Goal: Task Accomplishment & Management: Complete application form

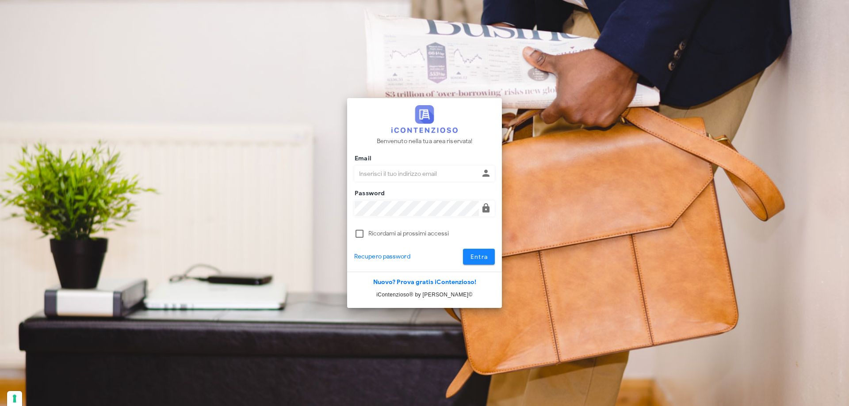
type input "p.rizza@studioassociatoadrev.it"
click at [479, 259] on span "Entra" at bounding box center [479, 257] width 18 height 8
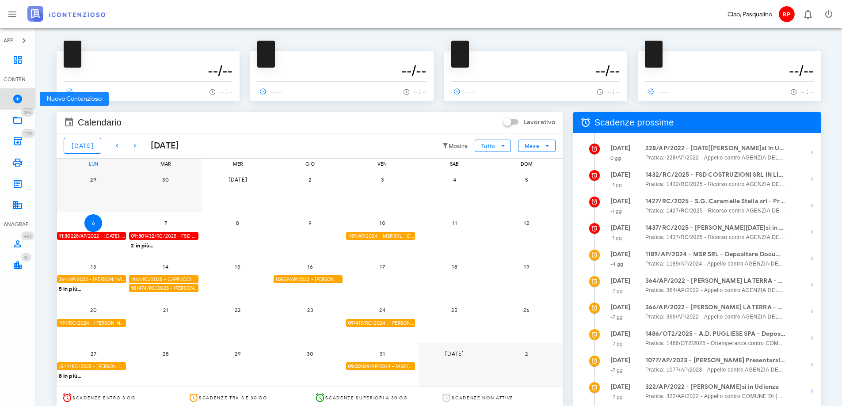
click at [19, 100] on icon at bounding box center [17, 99] width 11 height 11
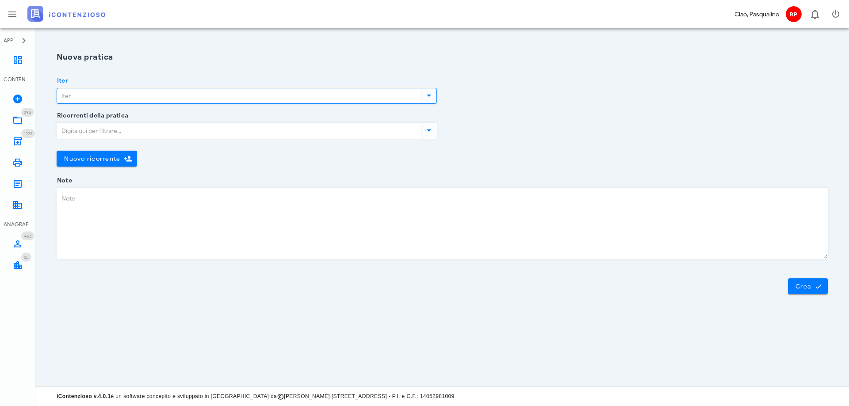
click at [104, 99] on input "Iter" at bounding box center [238, 95] width 362 height 15
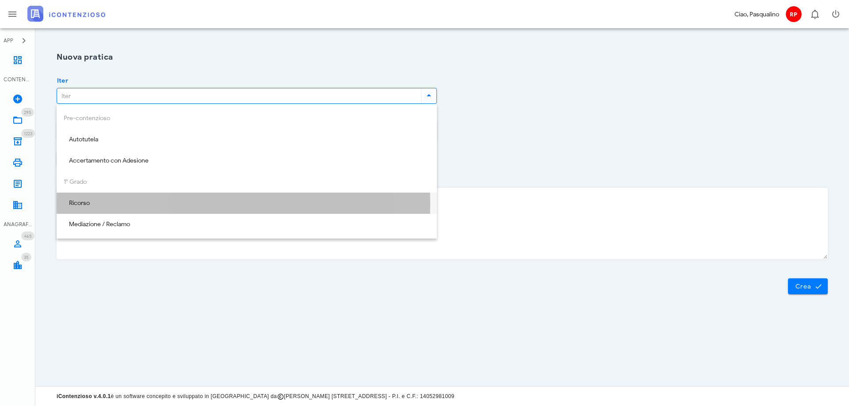
click at [218, 206] on div "Ricorso" at bounding box center [247, 204] width 366 height 8
type input "Ricorso"
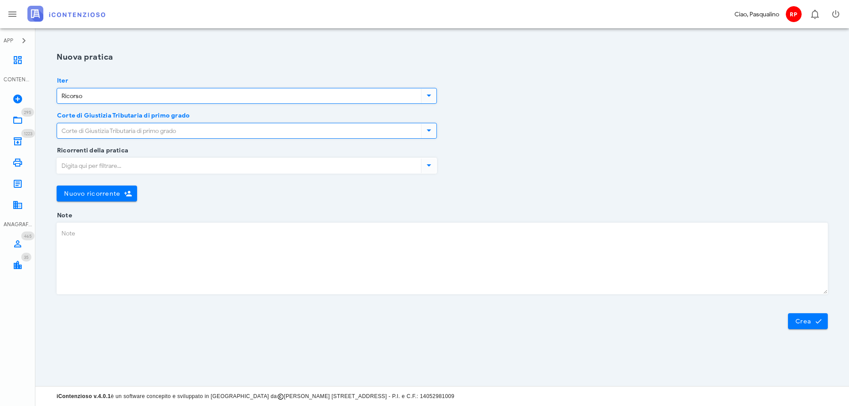
click at [225, 132] on input "Corte di Giustizia Tributaria di primo grado" at bounding box center [238, 130] width 362 height 15
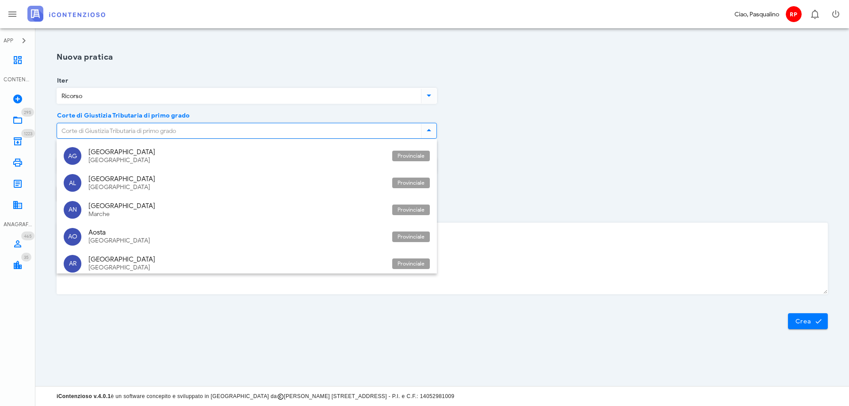
click at [656, 129] on div "Corte di Giustizia Tributaria di primo grado" at bounding box center [442, 133] width 782 height 35
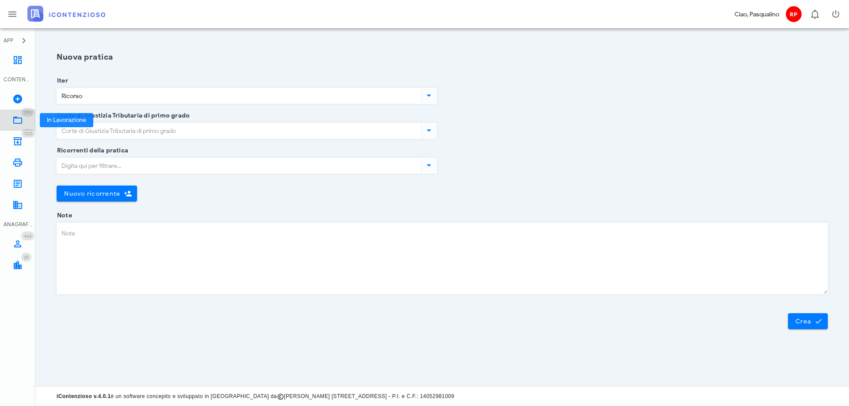
click at [8, 125] on link "295 In Lavorazione 295" at bounding box center [17, 120] width 35 height 21
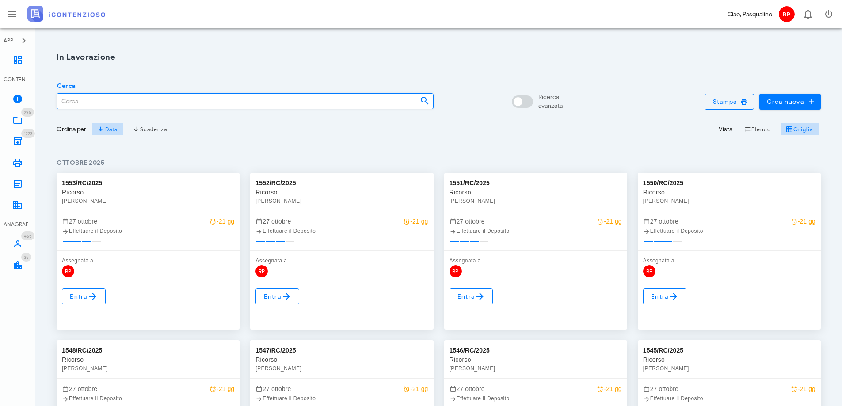
click at [122, 107] on input "Cerca" at bounding box center [235, 101] width 356 height 15
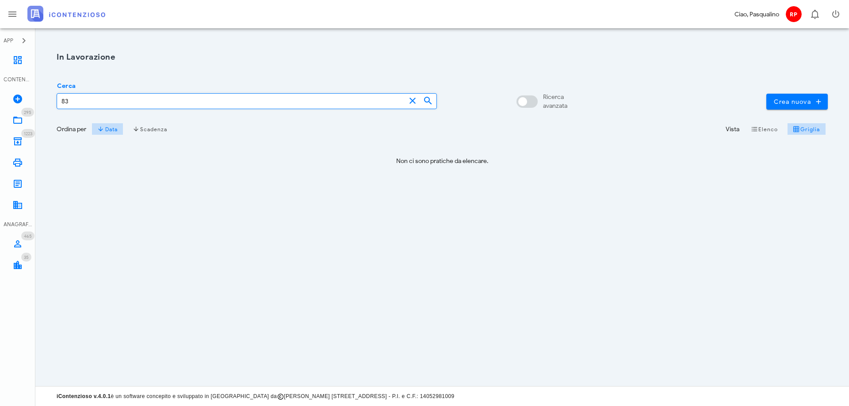
type input "8"
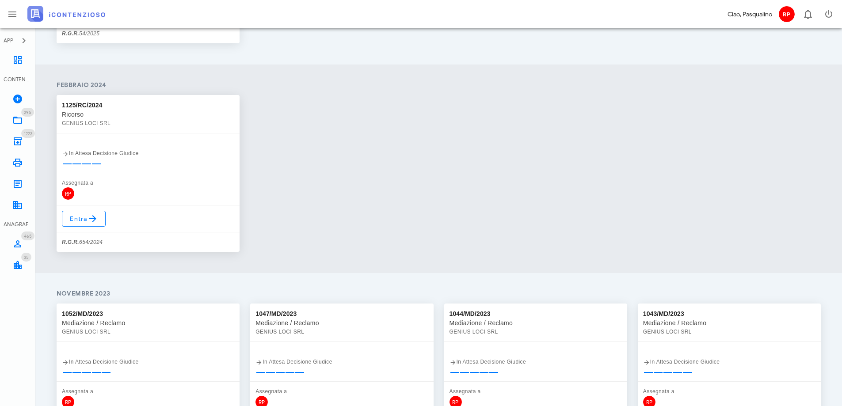
scroll to position [212, 0]
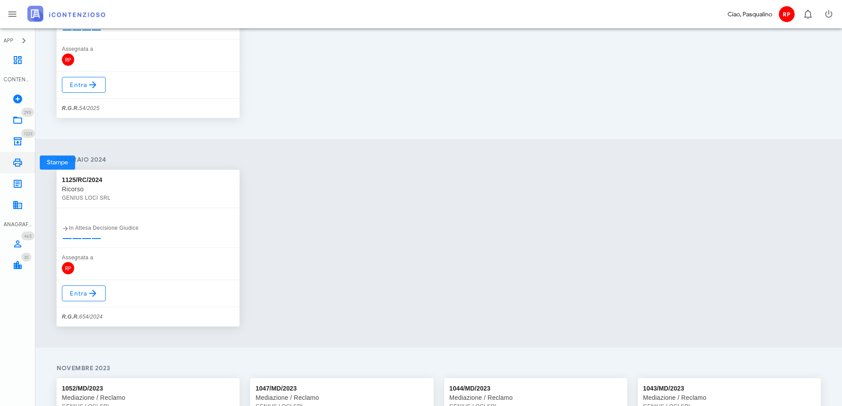
type input "genius loci"
click at [19, 156] on link "Stampe" at bounding box center [17, 162] width 35 height 21
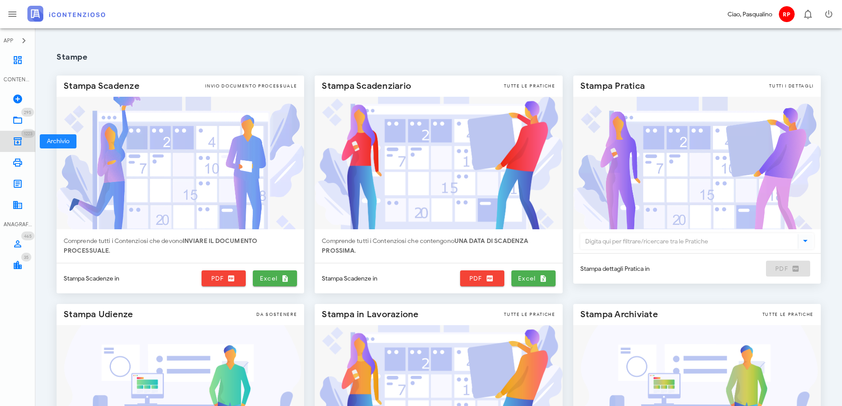
click at [18, 141] on icon at bounding box center [17, 141] width 11 height 11
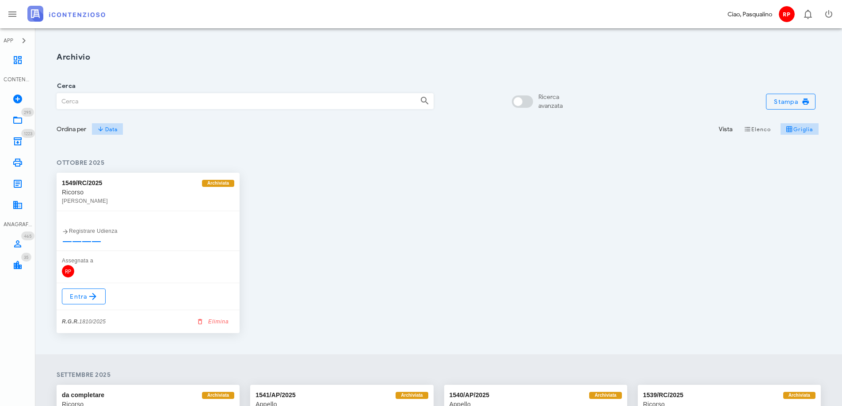
click at [122, 100] on input "Cerca" at bounding box center [235, 101] width 356 height 15
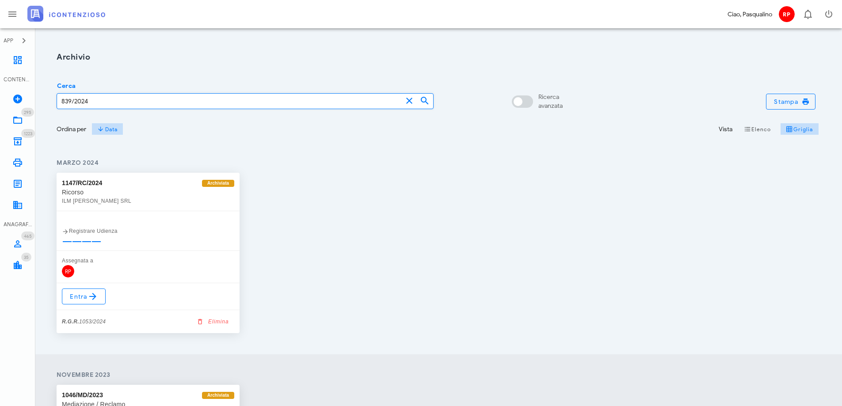
type input "839/2024"
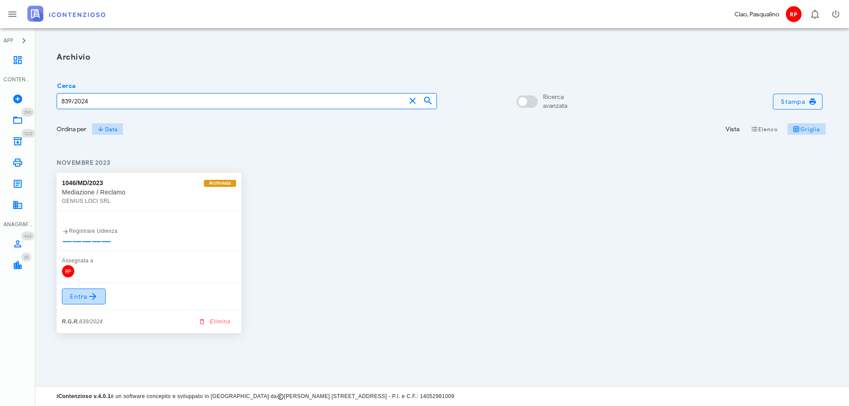
click at [80, 300] on span "Entra" at bounding box center [83, 296] width 29 height 11
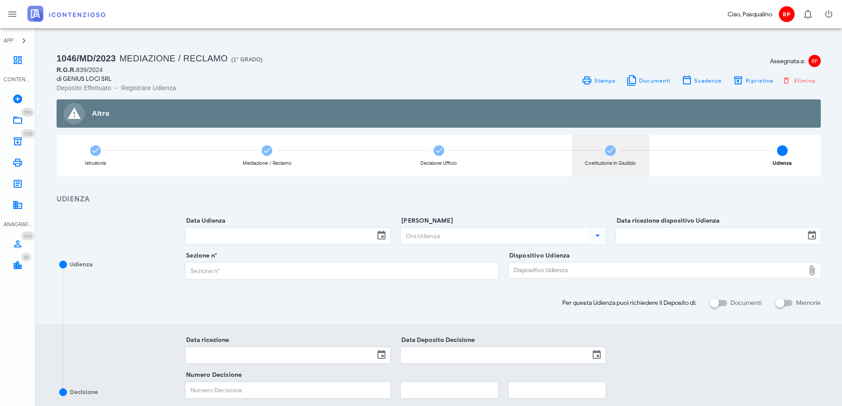
click at [616, 152] on div "Costituzione in Giudizio" at bounding box center [610, 156] width 77 height 42
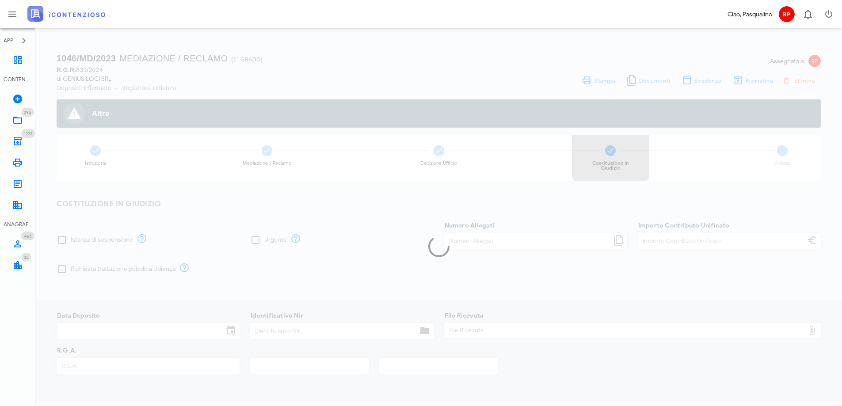
type input "120,00"
type input "[DATE]"
type input "337"
type input "839"
type input "2024"
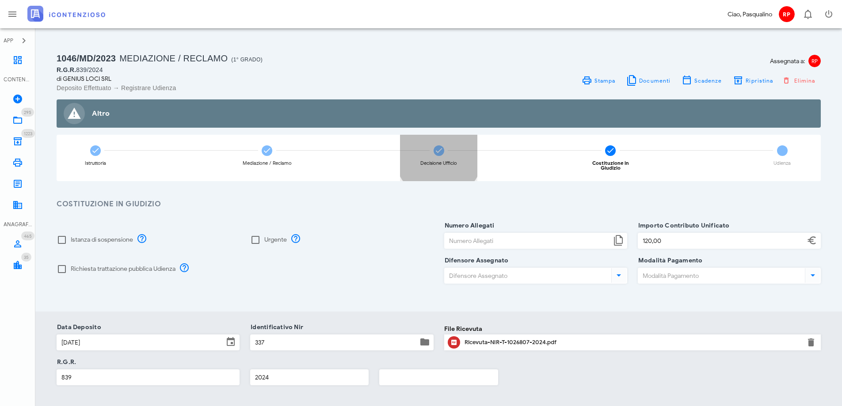
click at [439, 156] on span at bounding box center [439, 150] width 11 height 11
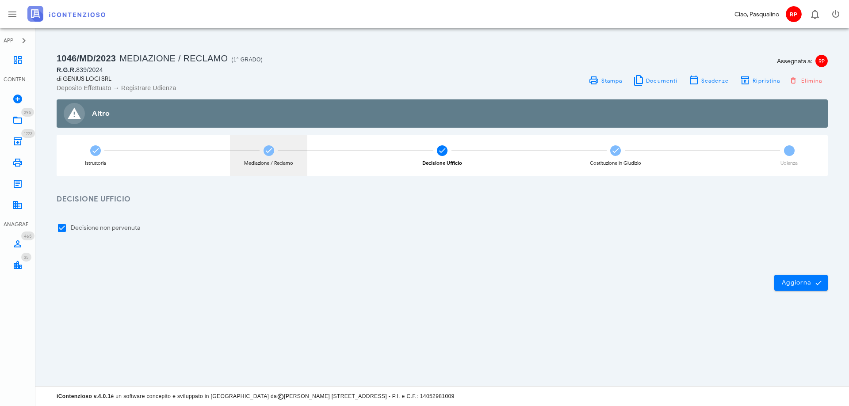
click at [265, 151] on icon at bounding box center [268, 150] width 9 height 9
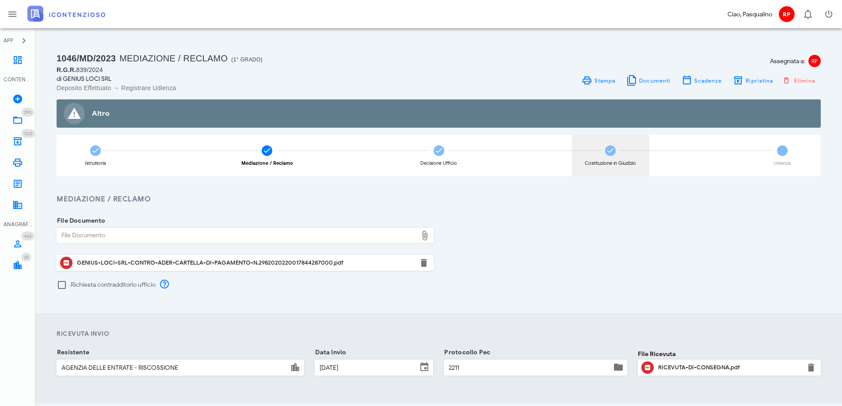
click at [611, 150] on icon at bounding box center [610, 150] width 9 height 9
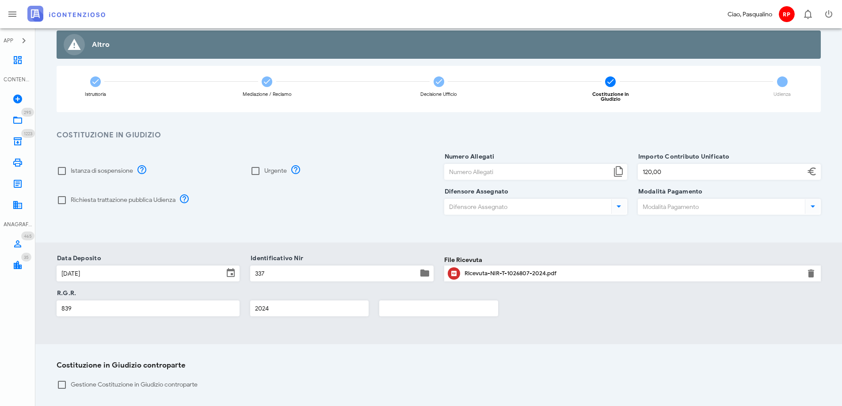
scroll to position [157, 0]
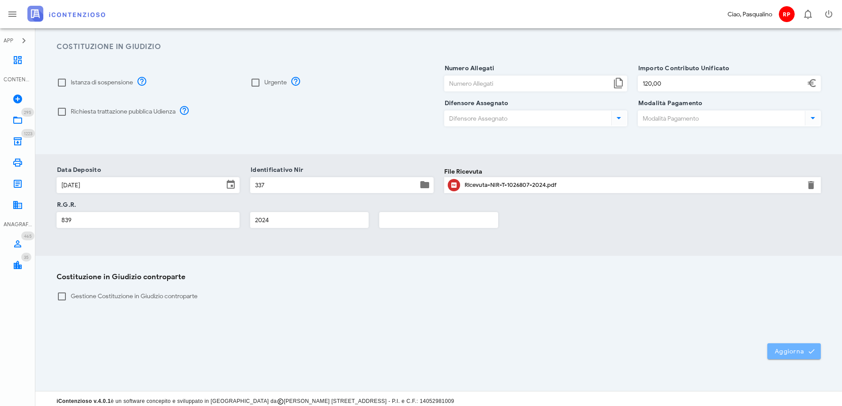
click at [795, 348] on span "Aggiorna" at bounding box center [794, 351] width 39 height 8
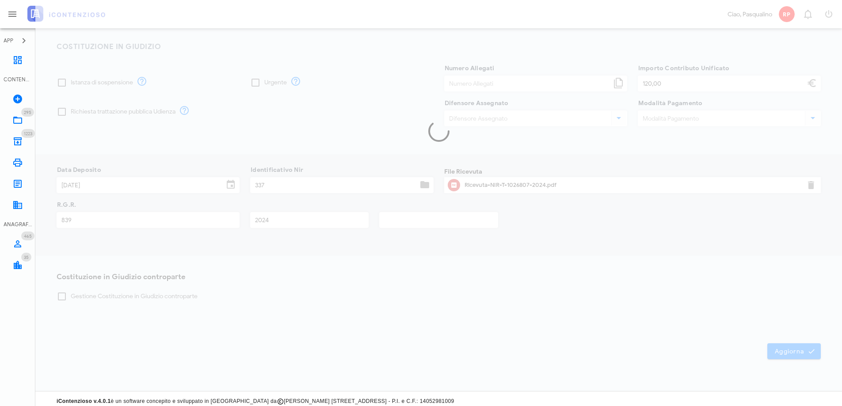
scroll to position [145, 0]
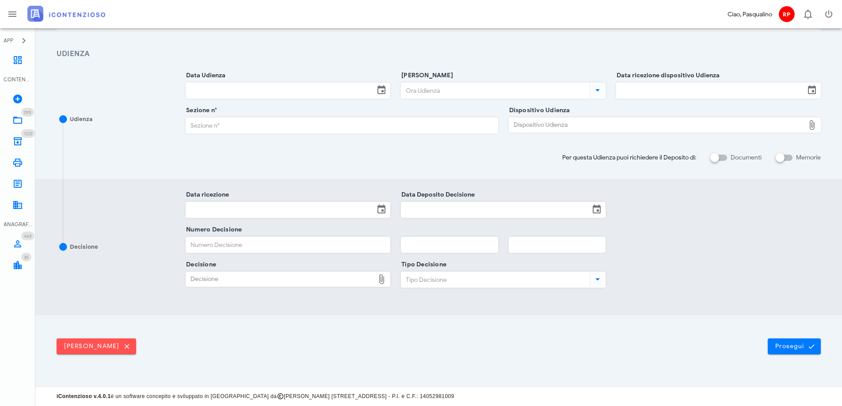
drag, startPoint x: 283, startPoint y: 305, endPoint x: 279, endPoint y: 252, distance: 52.4
click at [284, 304] on div "Decisione Data ricezione Data Deposito Decisione Numero Decisione Decisione Dec…" at bounding box center [438, 247] width 807 height 137
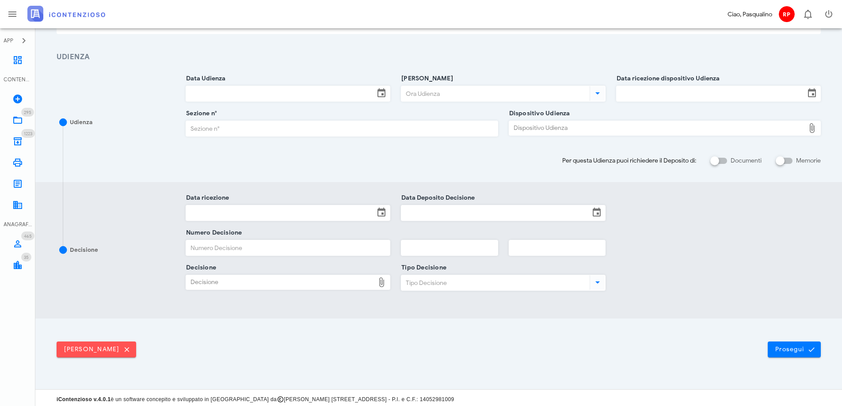
scroll to position [0, 0]
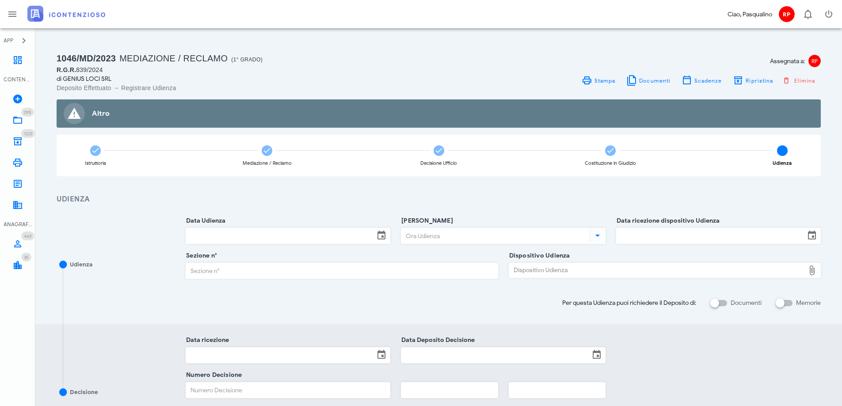
click at [493, 197] on h3 "Udienza" at bounding box center [439, 199] width 764 height 11
click at [750, 82] on span "Ripristina" at bounding box center [759, 80] width 28 height 7
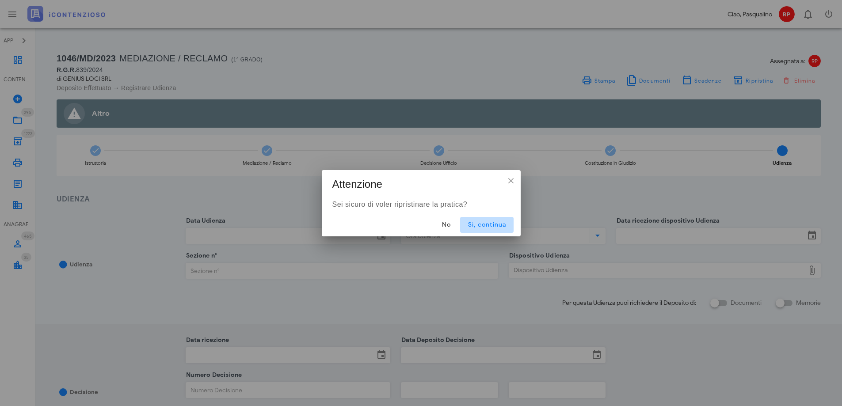
click at [493, 222] on span "Sì, continua" at bounding box center [486, 225] width 39 height 8
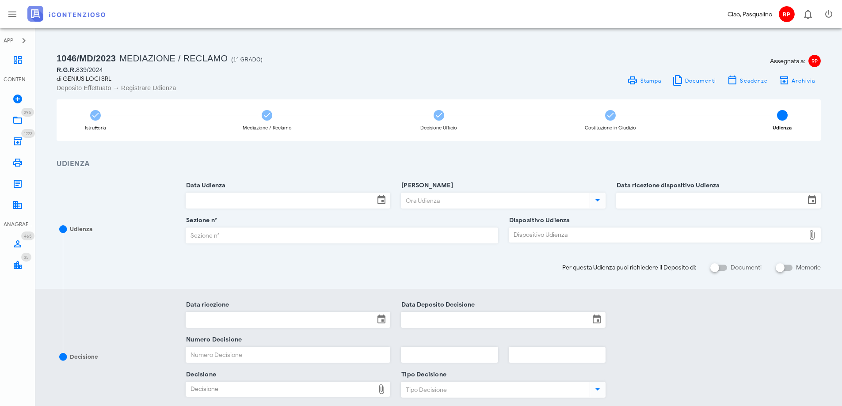
click at [722, 166] on h3 "Udienza" at bounding box center [439, 164] width 764 height 11
click at [438, 208] on input "[PERSON_NAME]" at bounding box center [494, 200] width 187 height 15
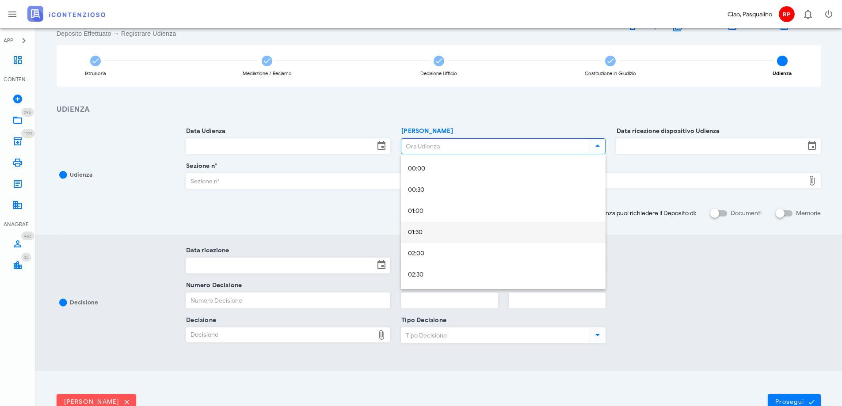
scroll to position [110, 0]
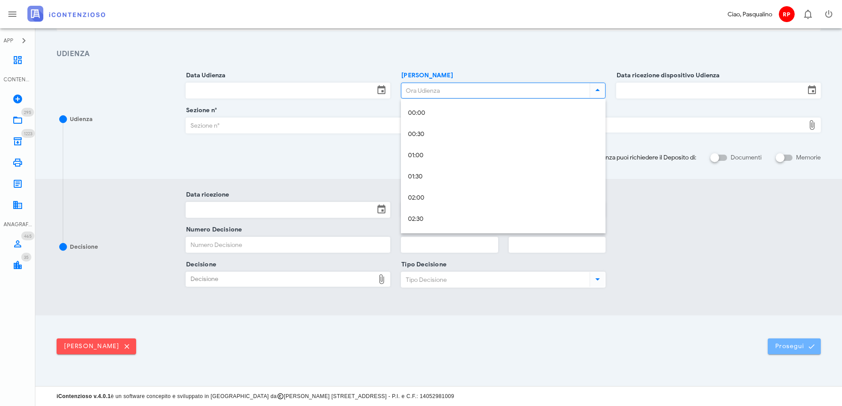
click at [783, 351] on button "Prosegui" at bounding box center [794, 347] width 53 height 16
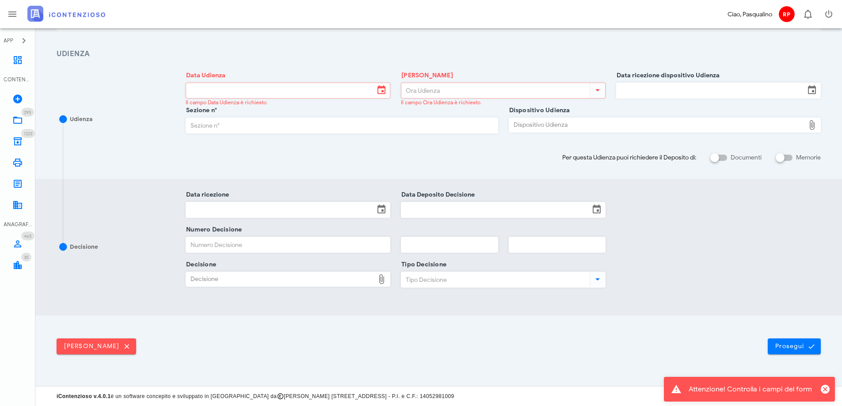
scroll to position [0, 0]
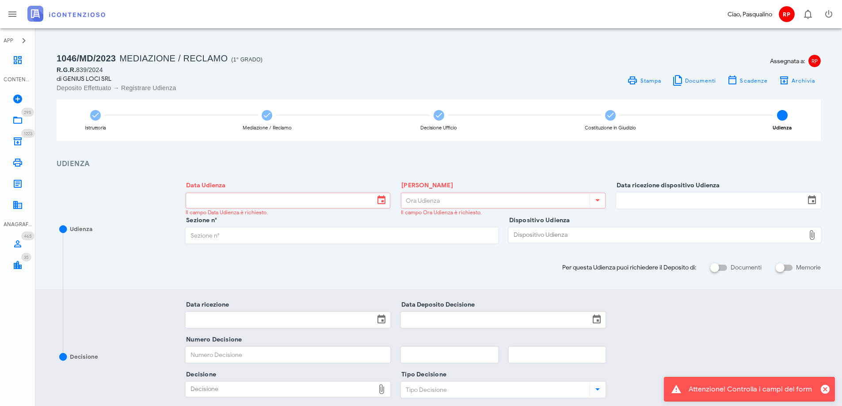
click at [210, 204] on input "Data Udienza" at bounding box center [280, 200] width 188 height 15
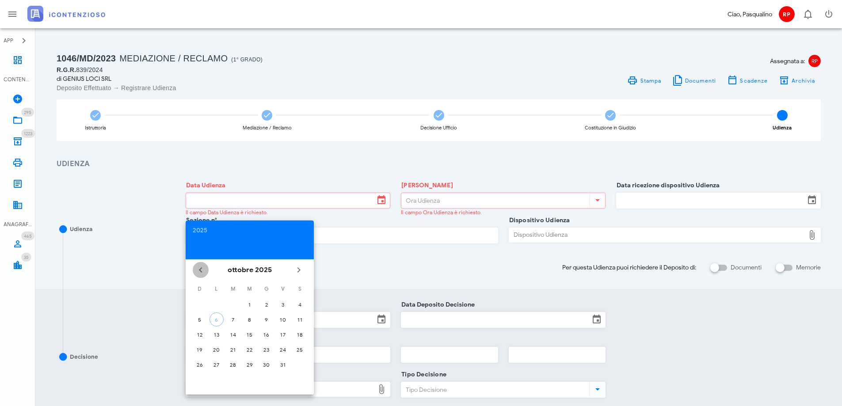
click at [196, 270] on icon "Il mese scorso" at bounding box center [200, 270] width 11 height 11
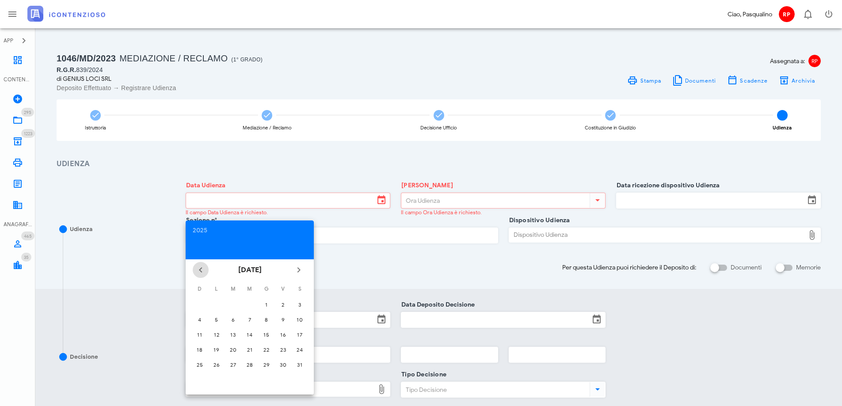
click at [196, 270] on icon "Il mese scorso" at bounding box center [200, 270] width 11 height 11
click at [195, 271] on span "Il mese scorso" at bounding box center [201, 270] width 16 height 11
click at [193, 271] on span "Il mese scorso" at bounding box center [201, 270] width 16 height 11
click at [228, 333] on div "14" at bounding box center [233, 335] width 14 height 7
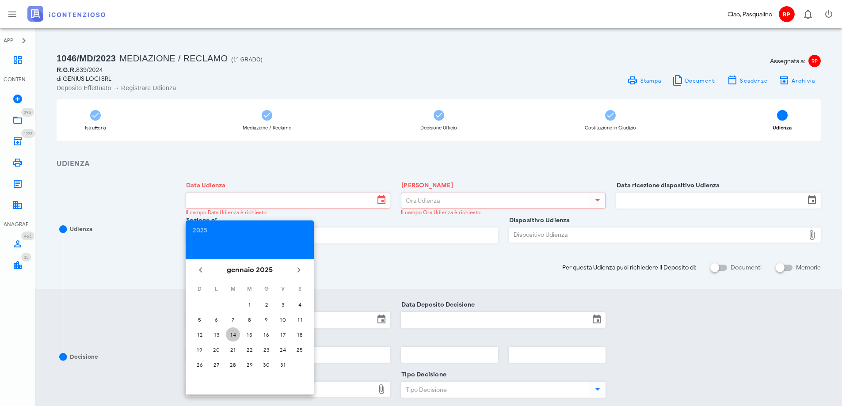
type input "[DATE]"
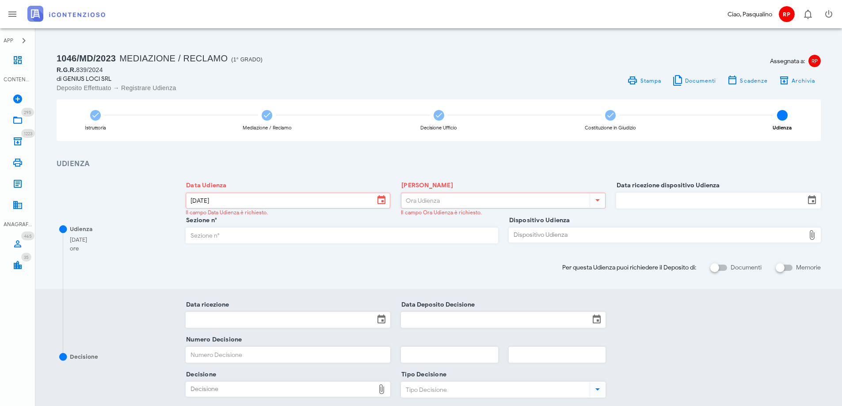
click at [506, 202] on input "[PERSON_NAME]" at bounding box center [494, 200] width 187 height 15
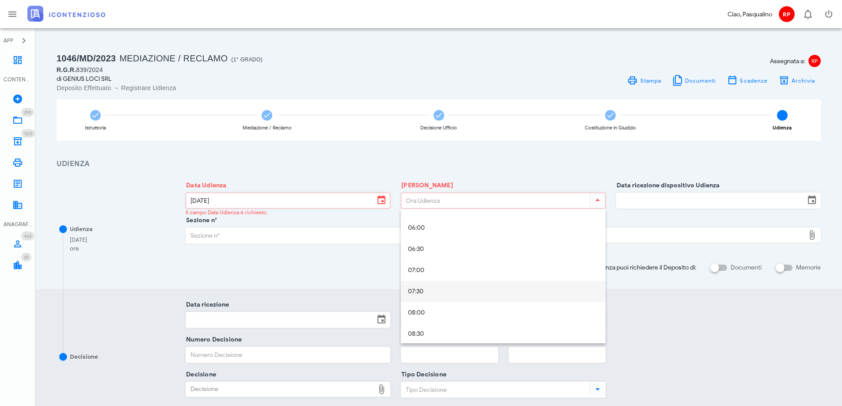
scroll to position [265, 0]
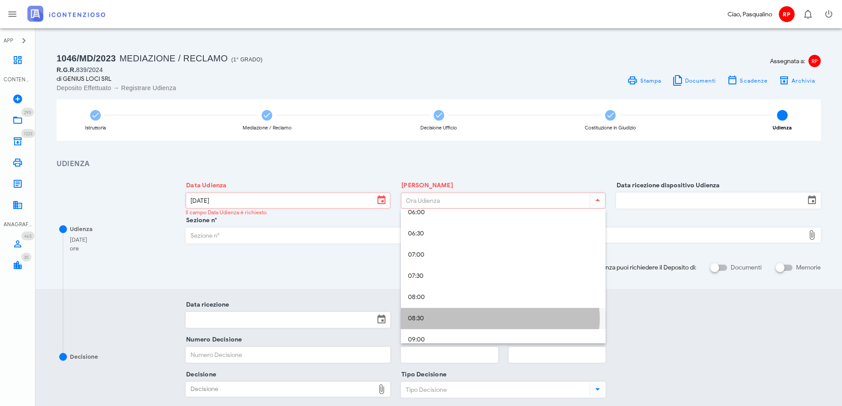
click at [441, 314] on div "08:30" at bounding box center [503, 319] width 191 height 18
type input "08:30"
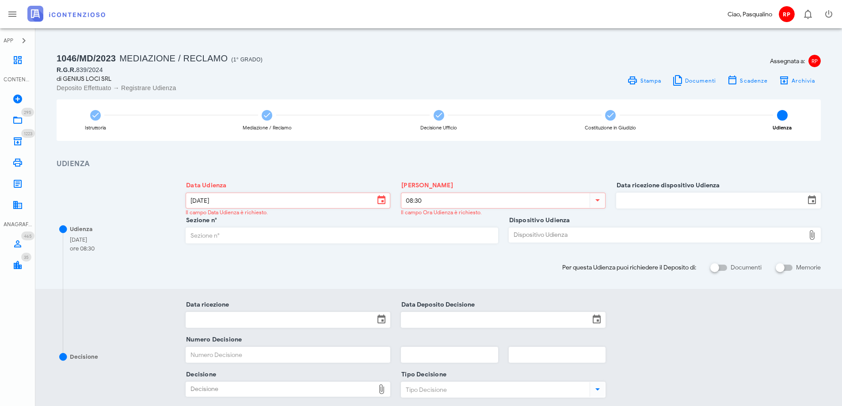
click at [666, 360] on div "Numero Decisione" at bounding box center [503, 357] width 646 height 35
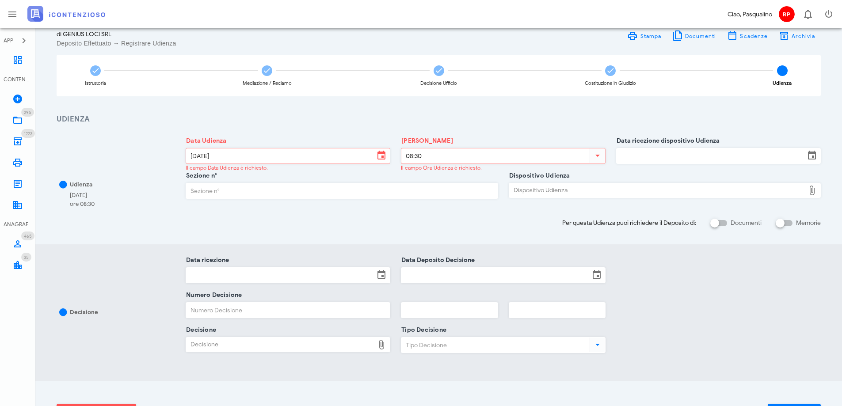
scroll to position [88, 0]
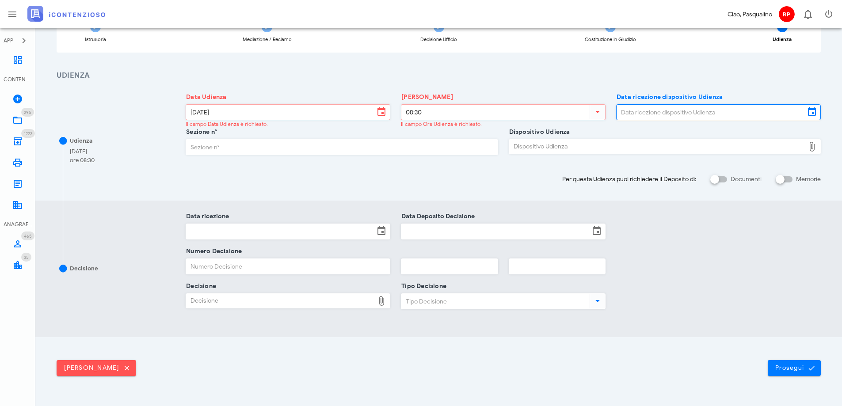
click at [667, 112] on input "Data ricezione dispositivo Udienza" at bounding box center [711, 112] width 188 height 15
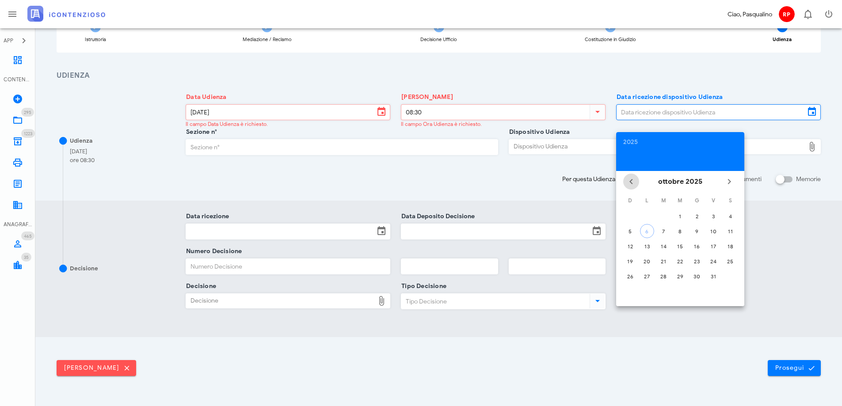
click at [631, 182] on icon "Il mese scorso" at bounding box center [631, 181] width 11 height 11
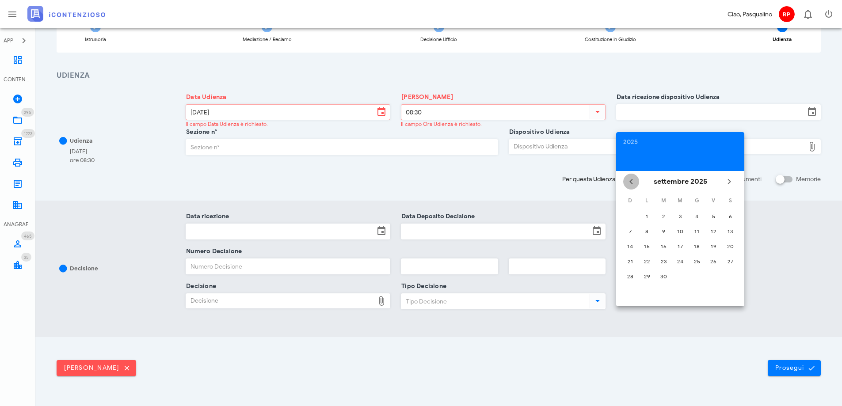
click at [631, 182] on icon "Il mese scorso" at bounding box center [631, 181] width 11 height 11
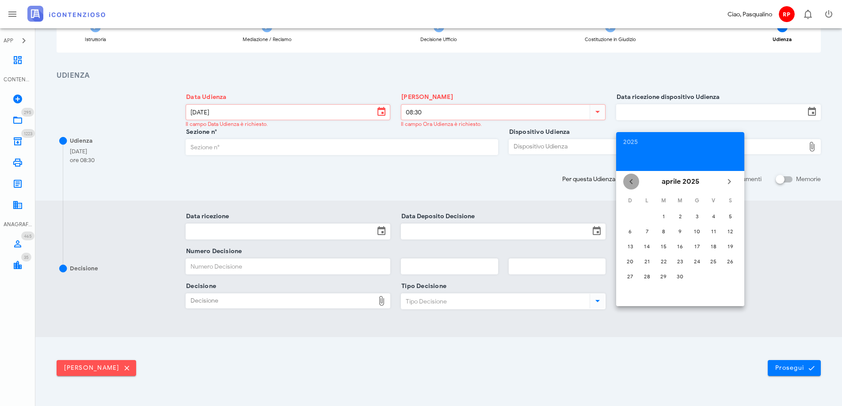
click at [631, 182] on icon "Il mese scorso" at bounding box center [631, 181] width 11 height 11
click at [731, 182] on icon "Il prossimo mese" at bounding box center [729, 181] width 11 height 11
click at [683, 229] on div "5" at bounding box center [680, 231] width 14 height 7
type input "05/03/2025"
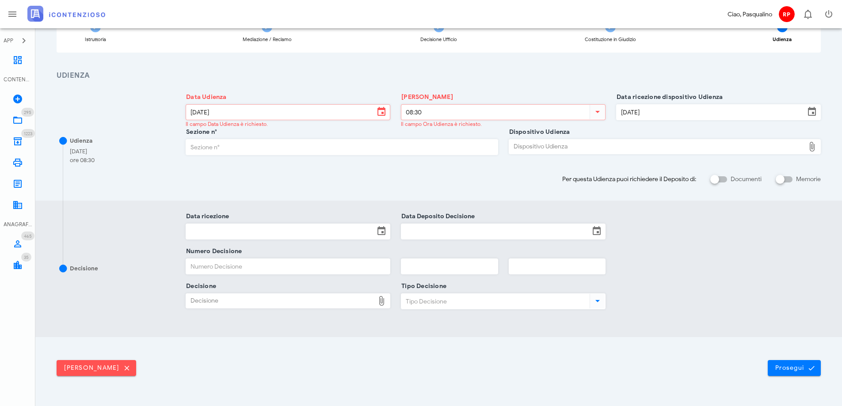
click at [315, 149] on input "Sezione n°" at bounding box center [341, 147] width 311 height 15
type input "3"
click at [757, 375] on div at bounding box center [452, 368] width 632 height 16
click at [789, 370] on span "Prosegui" at bounding box center [794, 368] width 39 height 8
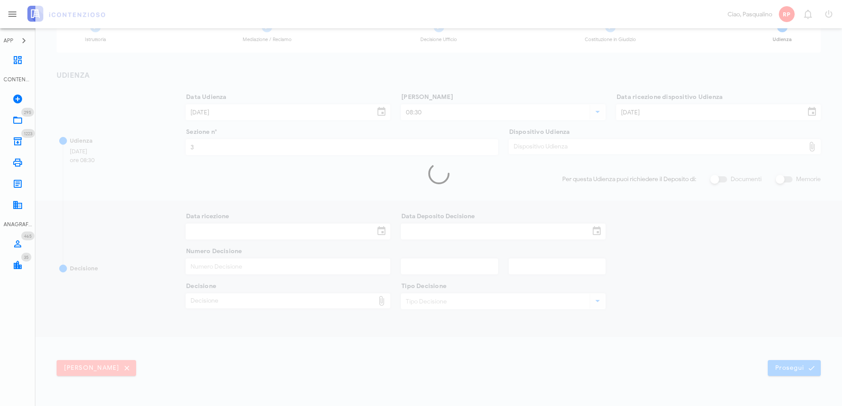
scroll to position [0, 0]
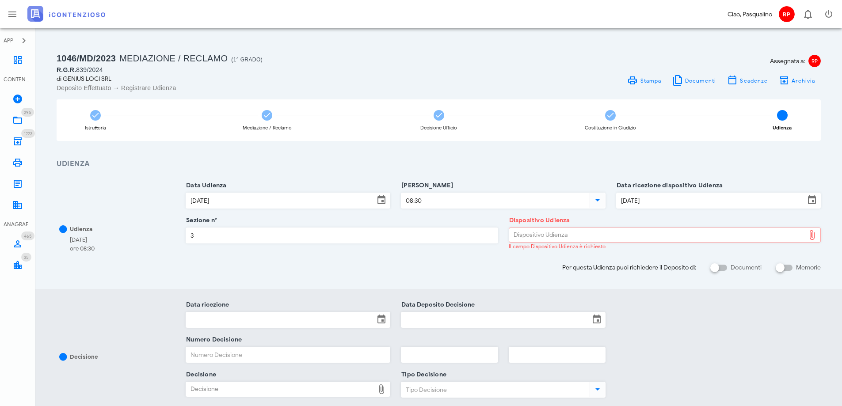
click at [641, 238] on div "Dispositivo Udienza" at bounding box center [657, 235] width 296 height 14
type input "C:\fakepath\Sentenza_RG_000839_2024_UD_14012025.pdf"
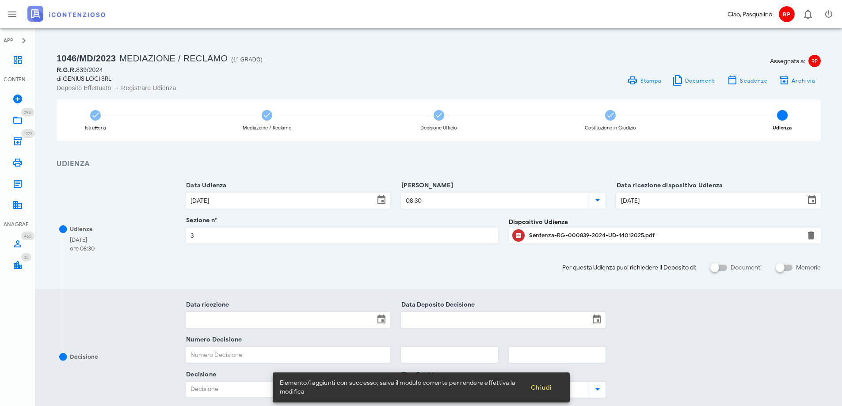
click at [709, 374] on div "Numero Decisione" at bounding box center [503, 357] width 646 height 35
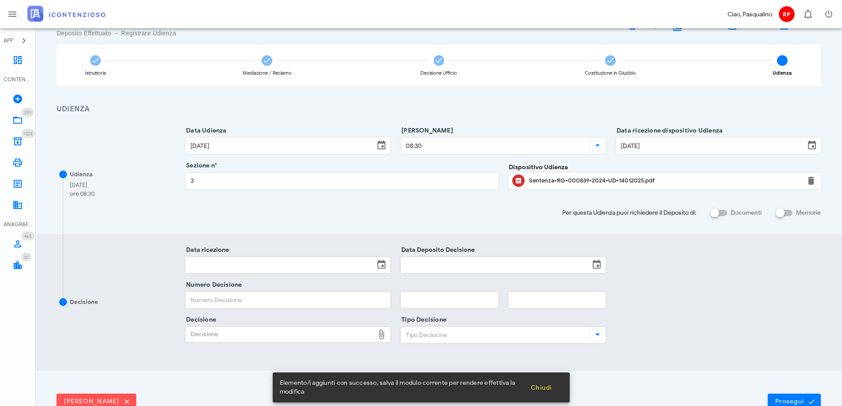
scroll to position [110, 0]
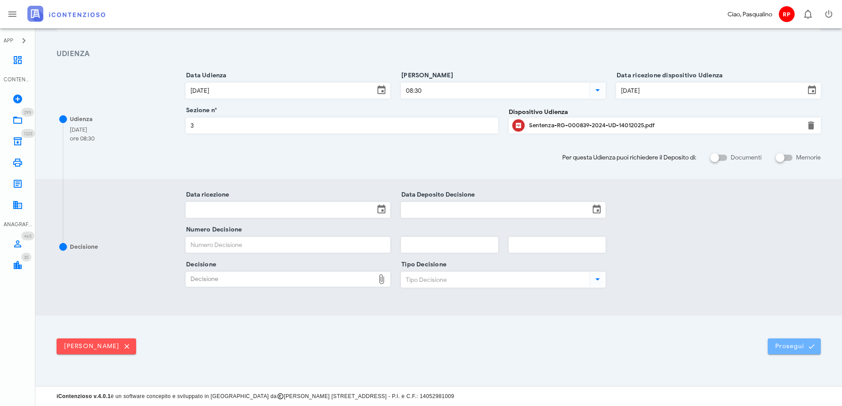
click at [788, 345] on span "Prosegui" at bounding box center [794, 347] width 39 height 8
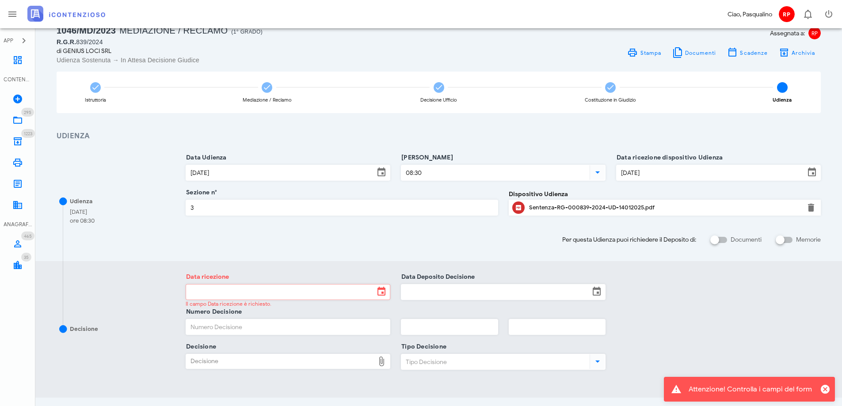
scroll to position [44, 0]
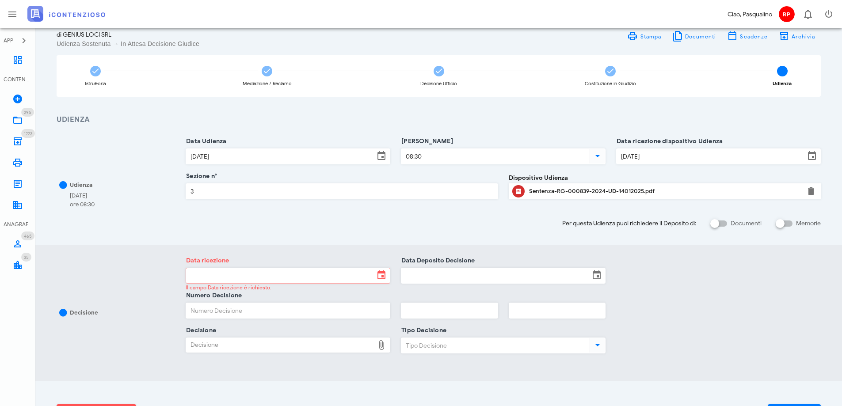
click at [290, 273] on input "Data ricezione" at bounding box center [280, 275] width 188 height 15
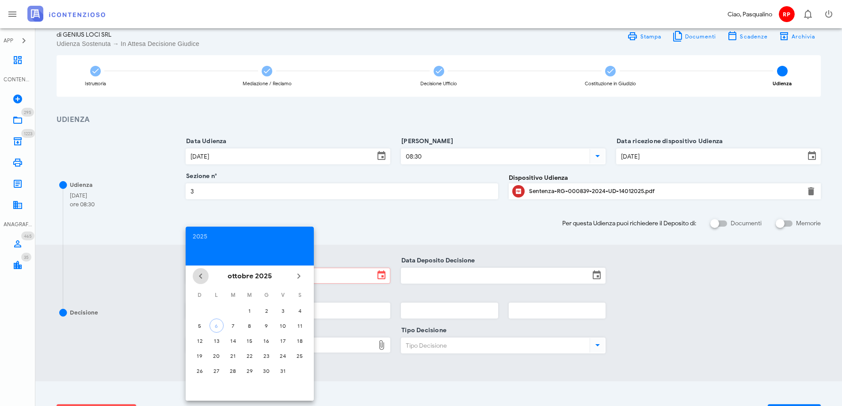
click at [204, 278] on icon "Il mese scorso" at bounding box center [200, 276] width 11 height 11
click at [205, 278] on icon "Il mese scorso" at bounding box center [200, 276] width 11 height 11
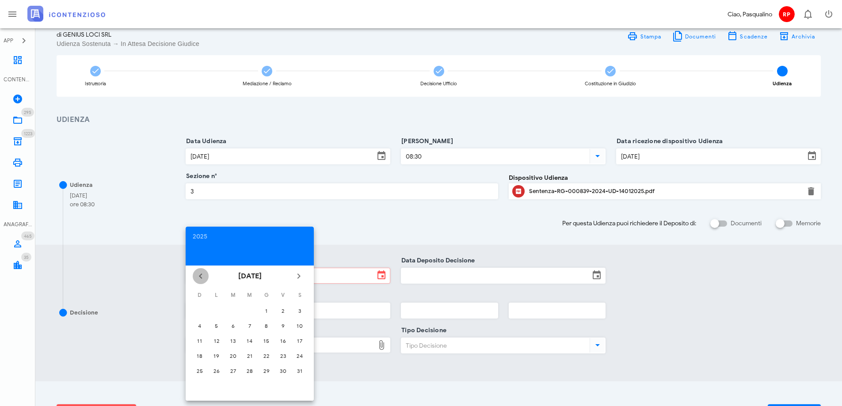
click at [205, 278] on icon "Il mese scorso" at bounding box center [200, 276] width 11 height 11
click at [206, 278] on span "Il mese scorso" at bounding box center [201, 276] width 16 height 11
click at [206, 277] on span "Il mese scorso" at bounding box center [201, 276] width 16 height 11
click at [298, 276] on icon "Il prossimo mese" at bounding box center [299, 276] width 11 height 11
click at [249, 323] on div "5" at bounding box center [250, 326] width 14 height 7
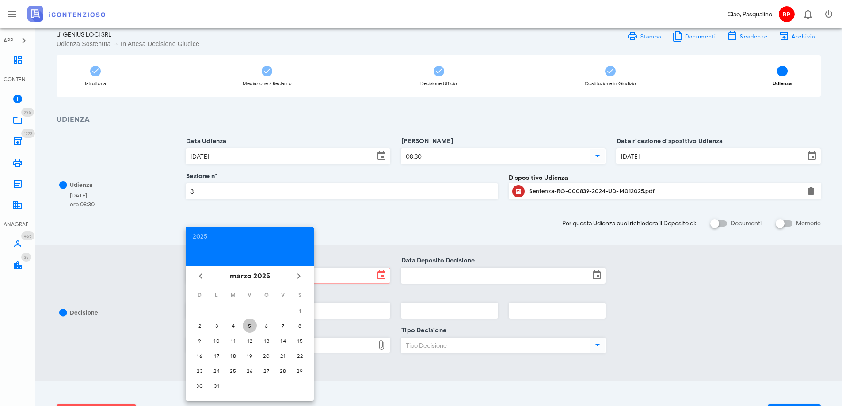
type input "05/03/2025"
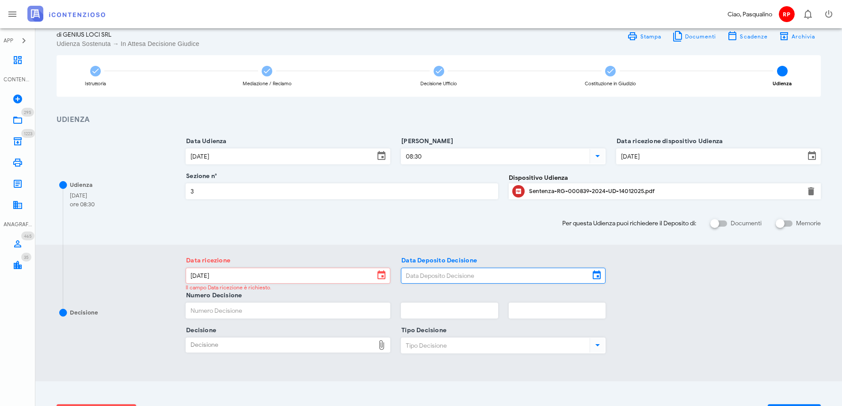
click at [503, 275] on input "Data Deposito Decisione" at bounding box center [495, 275] width 188 height 15
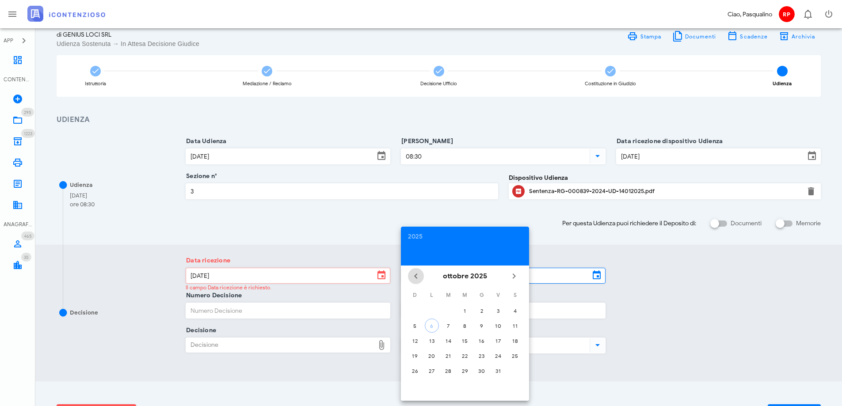
click at [417, 276] on icon "Il mese scorso" at bounding box center [416, 276] width 11 height 11
click at [416, 276] on icon "Il mese scorso" at bounding box center [416, 276] width 11 height 11
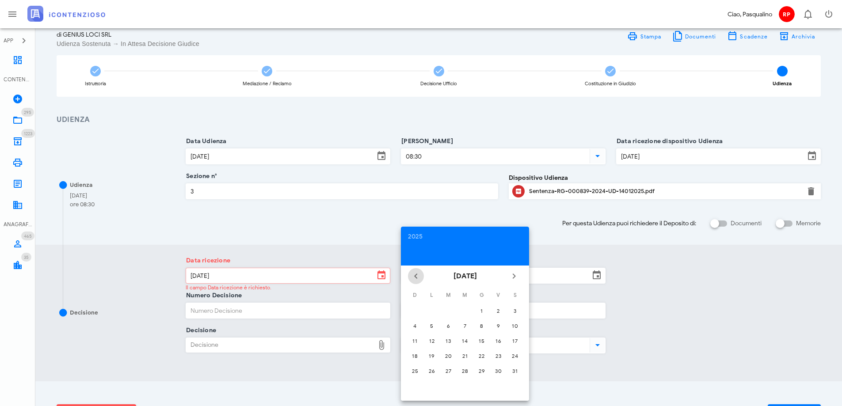
click at [416, 276] on icon "Il mese scorso" at bounding box center [416, 276] width 11 height 11
click at [417, 276] on icon "Il mese scorso" at bounding box center [416, 276] width 11 height 11
click at [466, 324] on div "5" at bounding box center [465, 326] width 14 height 7
type input "05/03/2025"
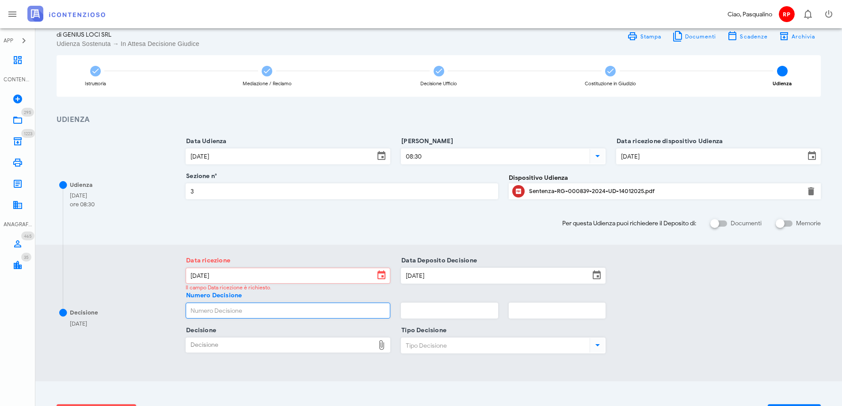
click at [289, 313] on input "Numero Decisione" at bounding box center [288, 310] width 204 height 15
type input "480"
click at [344, 352] on div "Decisione" at bounding box center [280, 345] width 188 height 14
type input "C:\fakepath\Sentenza_RG_000839_2024_UD_14012025.pdf"
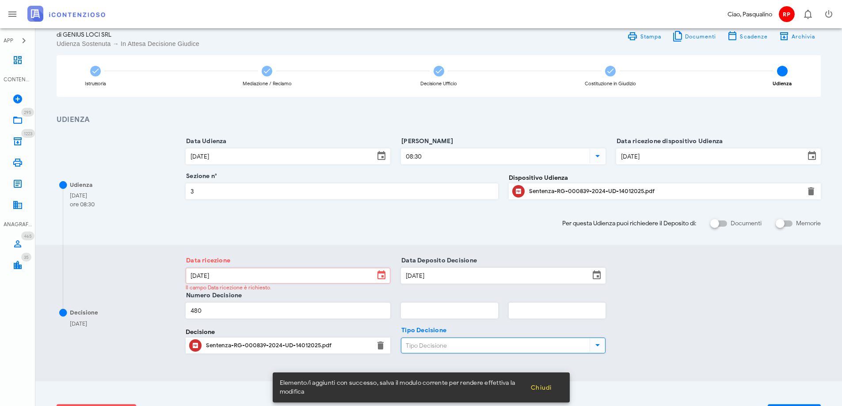
click at [445, 349] on input "Tipo Decisione" at bounding box center [494, 345] width 187 height 15
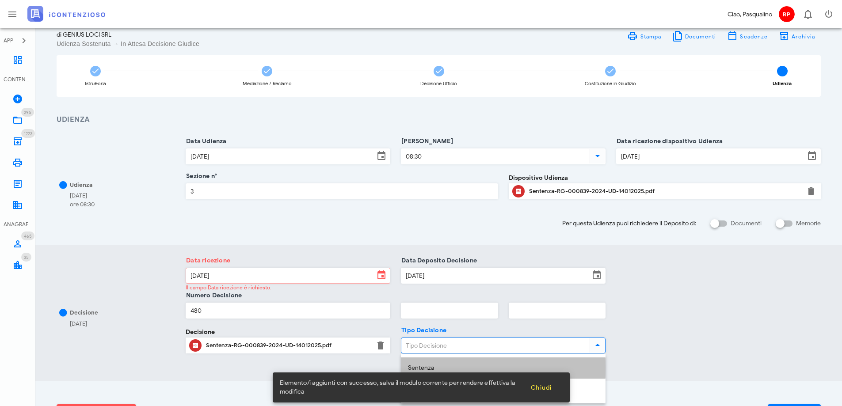
click at [449, 366] on div "Sentenza" at bounding box center [503, 369] width 191 height 8
type input "Sentenza"
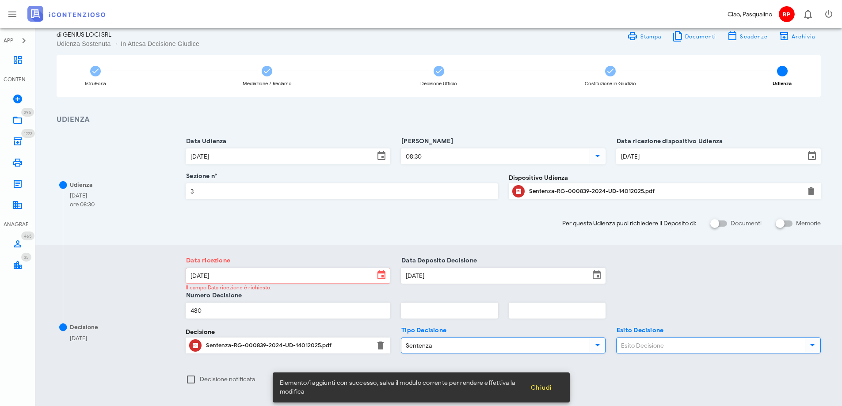
click at [642, 342] on input "Esito Decisione" at bounding box center [710, 345] width 187 height 15
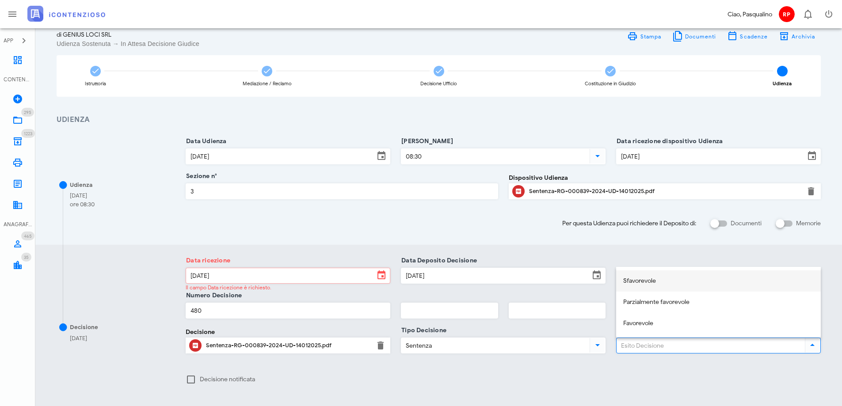
click at [658, 280] on div "Sfavorevole" at bounding box center [718, 282] width 191 height 8
type input "Sfavorevole"
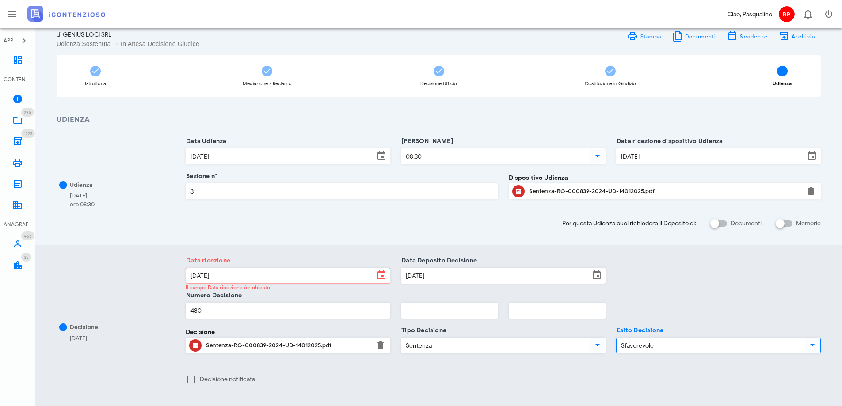
click at [631, 379] on div "Decisione notificata" at bounding box center [503, 380] width 646 height 29
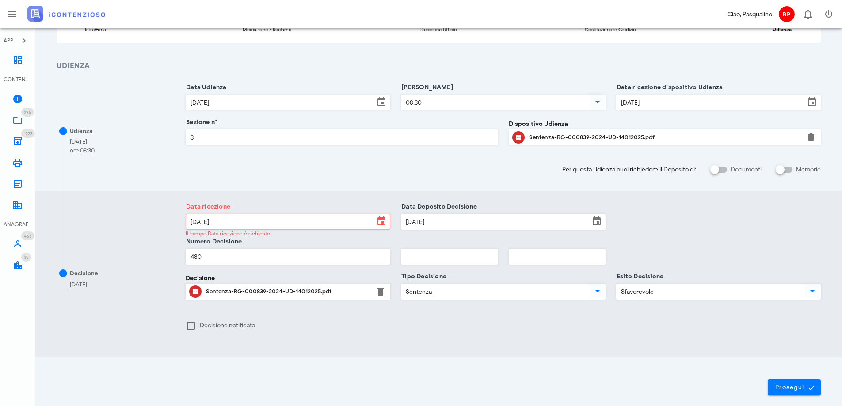
scroll to position [139, 0]
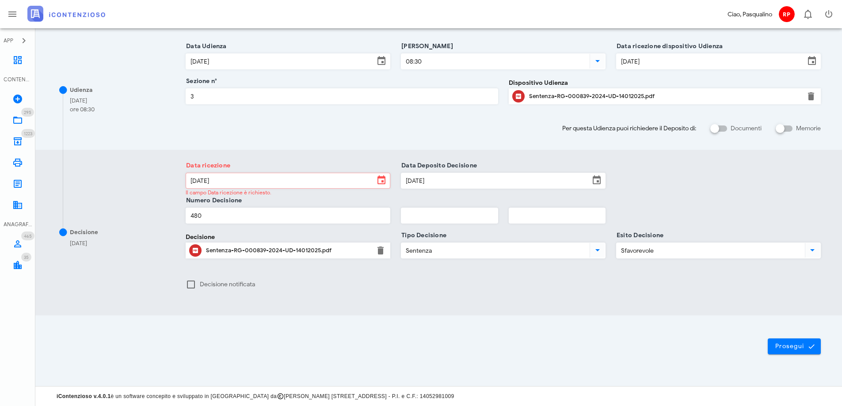
click at [351, 286] on label "Decisione notificata" at bounding box center [295, 284] width 191 height 9
checkbox input "true"
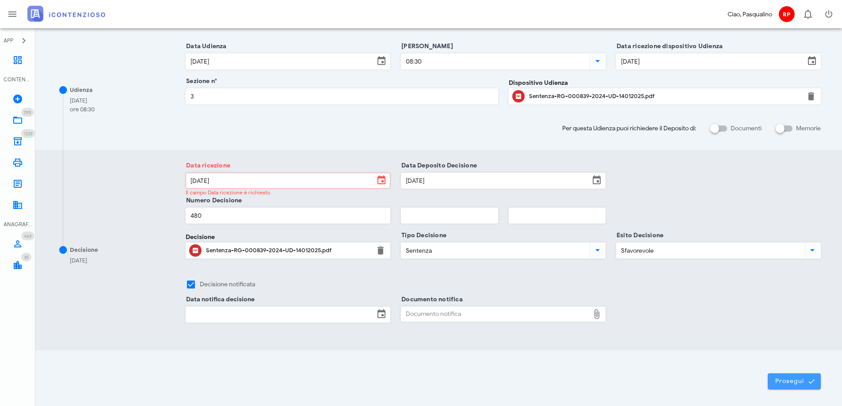
click at [790, 379] on span "Prosegui" at bounding box center [794, 382] width 39 height 8
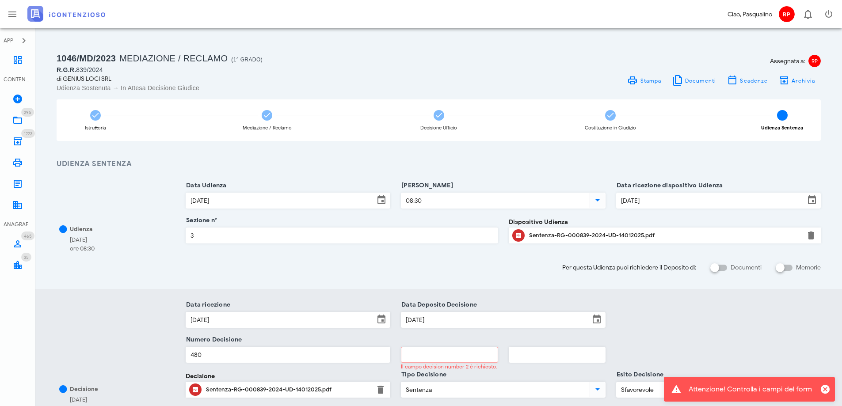
scroll to position [88, 0]
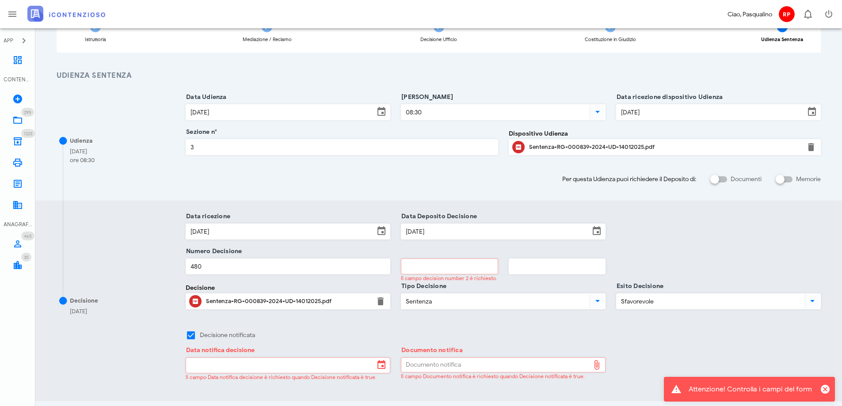
click at [468, 264] on input "text" at bounding box center [449, 266] width 96 height 15
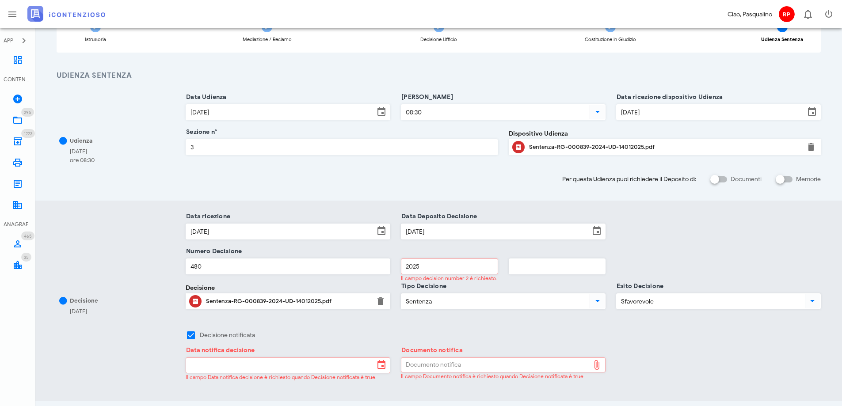
type input "2025"
click at [628, 361] on div "Data notifica decisione Il campo Data notifica decisione è richiesto quando Dec…" at bounding box center [503, 368] width 646 height 35
click at [661, 351] on div "Data notifica decisione Il campo Data notifica decisione è richiesto quando Dec…" at bounding box center [503, 368] width 646 height 35
drag, startPoint x: 194, startPoint y: 336, endPoint x: 301, endPoint y: 352, distance: 107.8
click at [195, 336] on div at bounding box center [190, 335] width 15 height 15
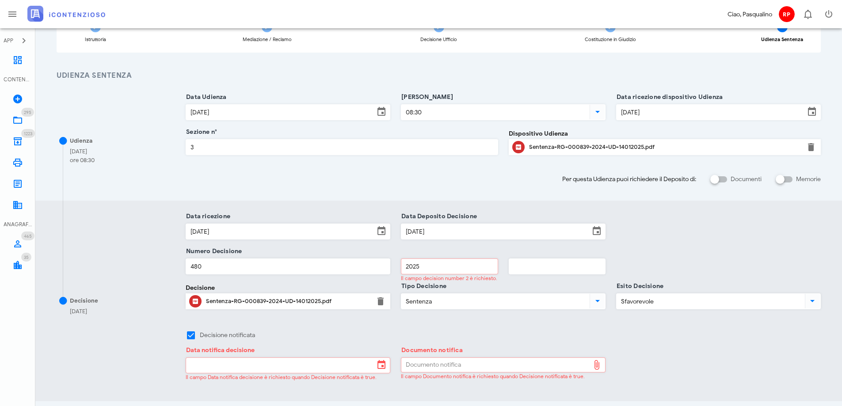
checkbox input "false"
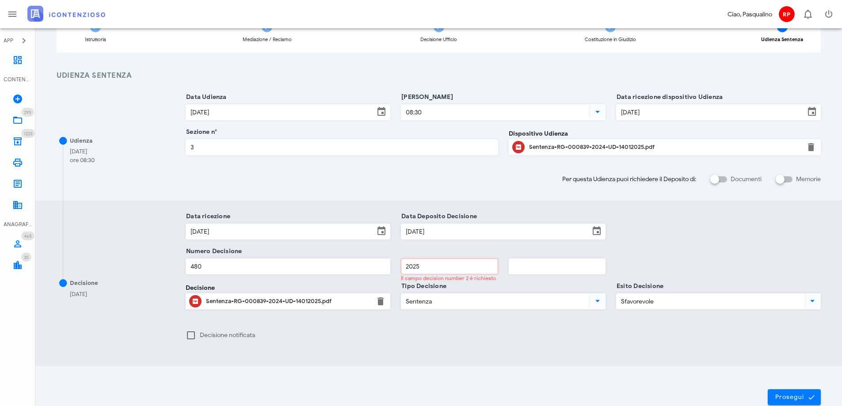
click at [569, 363] on div "Decisione 05/03/2025 Data ricezione 05/03/2025 Data Deposito Decisione 05/03/20…" at bounding box center [438, 284] width 807 height 166
click at [790, 397] on span "Prosegui" at bounding box center [794, 397] width 39 height 8
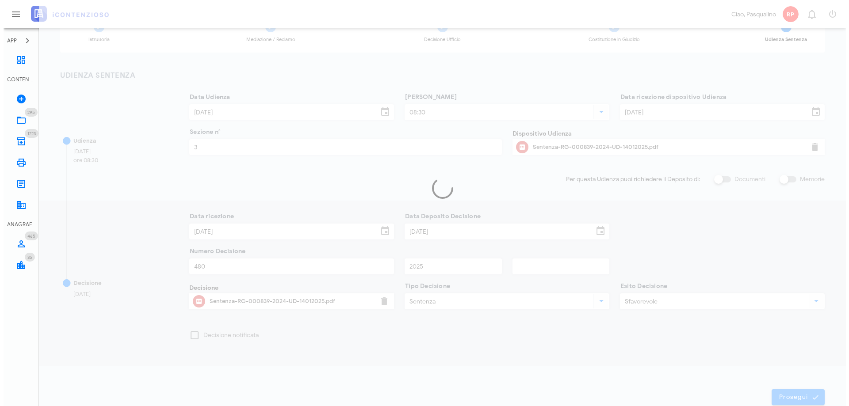
scroll to position [0, 0]
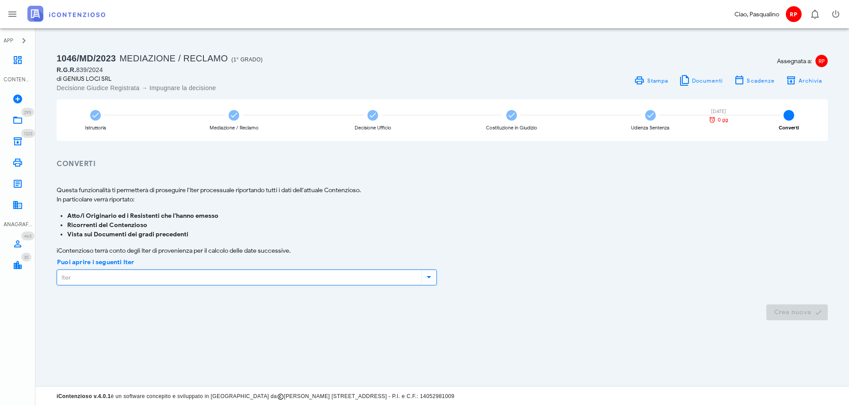
click at [76, 279] on input "Puoi aprire i seguenti Iter" at bounding box center [238, 277] width 362 height 15
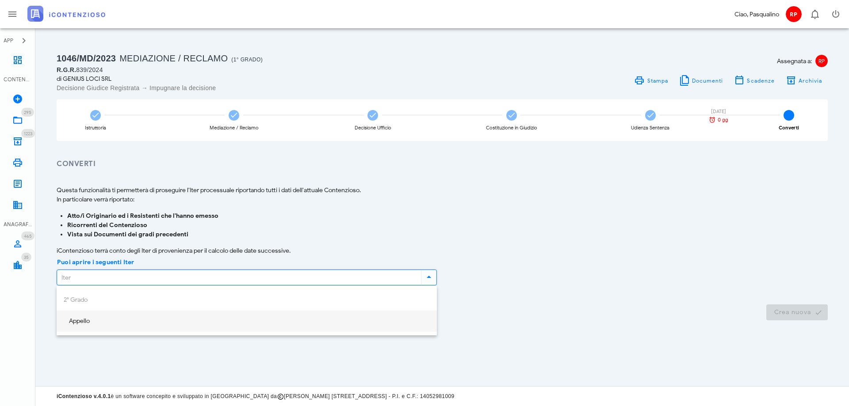
click at [88, 324] on div "Appello" at bounding box center [247, 322] width 366 height 8
type input "Appello"
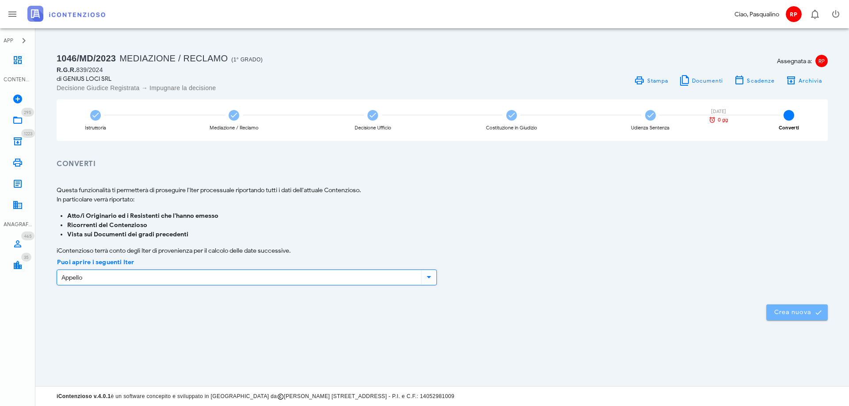
click at [795, 309] on span "Crea nuova" at bounding box center [796, 313] width 47 height 8
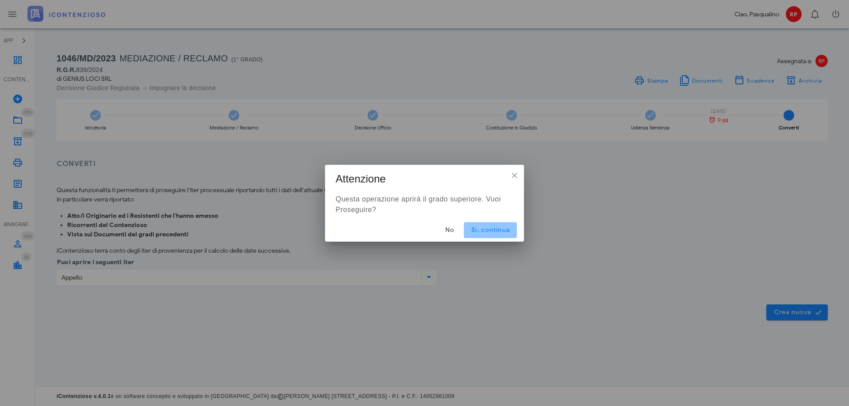
click at [489, 229] on span "Sì, continua" at bounding box center [490, 230] width 39 height 8
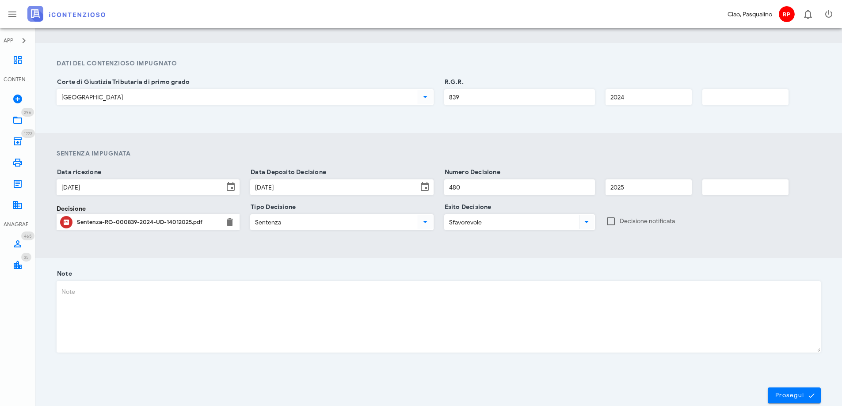
scroll to position [474, 0]
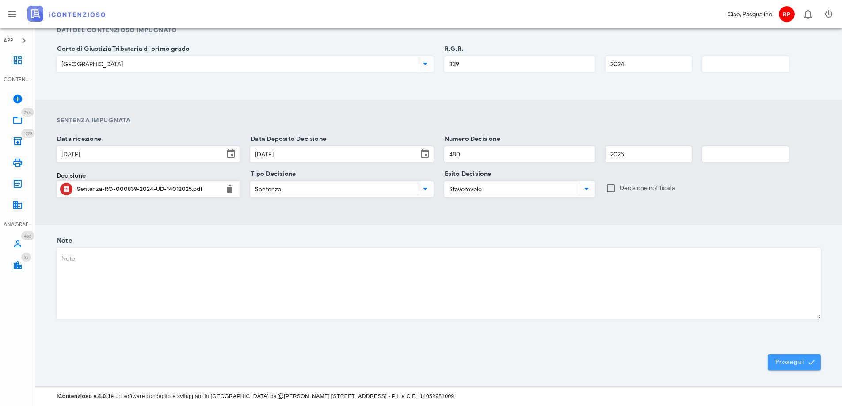
click at [792, 366] on span "Prosegui" at bounding box center [794, 363] width 39 height 8
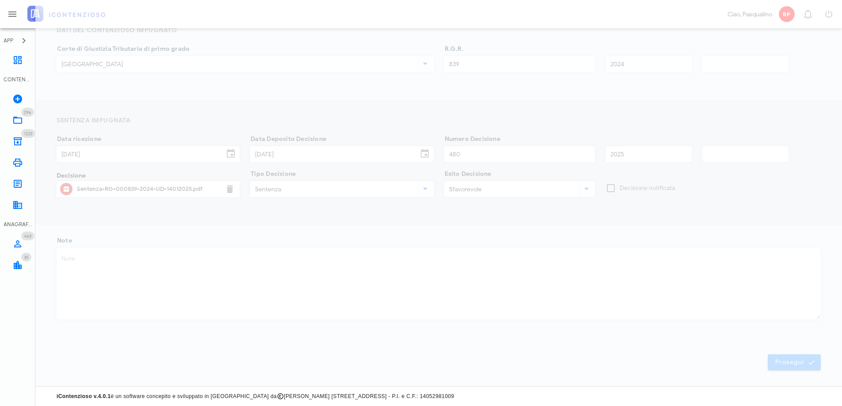
scroll to position [0, 0]
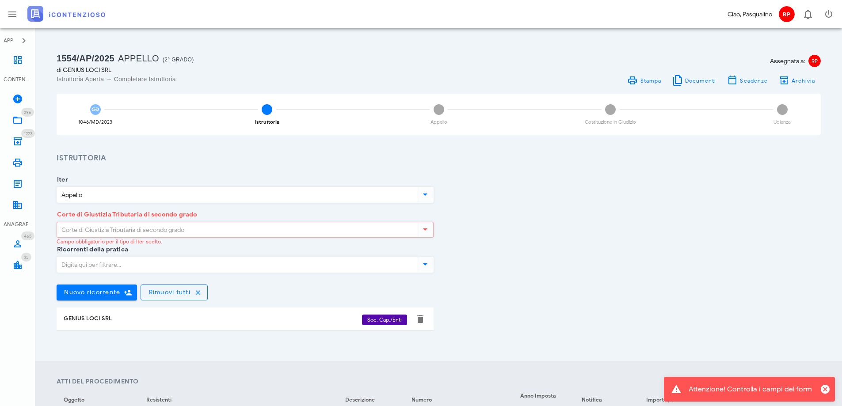
click at [247, 235] on input "Corte di Giustizia Tributaria di secondo grado" at bounding box center [236, 229] width 359 height 15
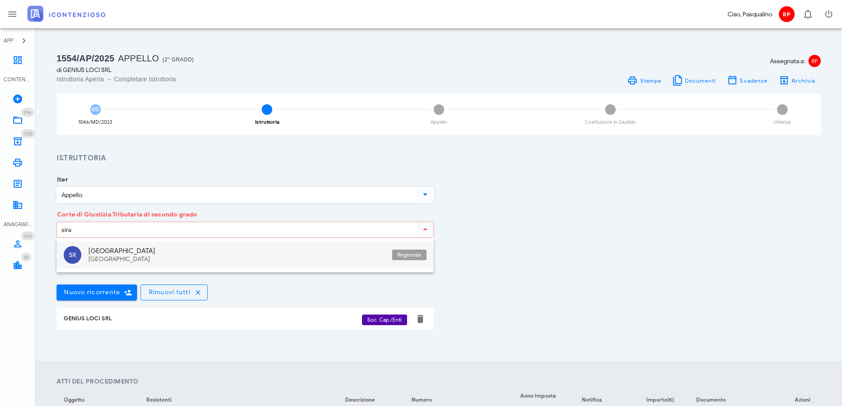
click at [188, 262] on div "Siracusa" at bounding box center [236, 260] width 297 height 8
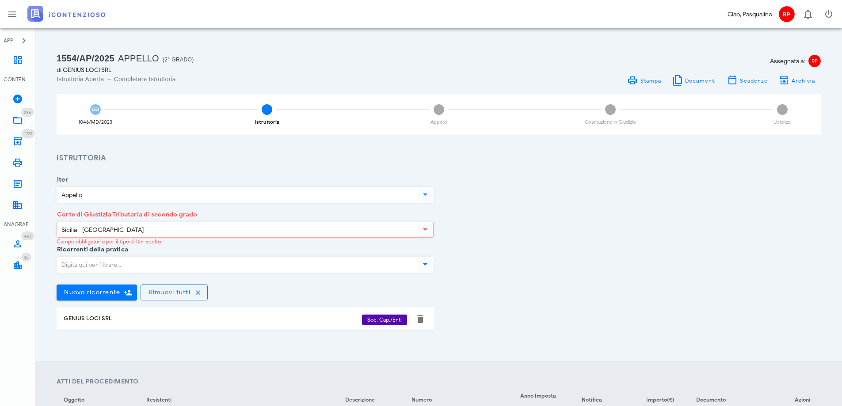
type input "Sicilia - Siracusa"
click at [629, 262] on div "Ricorrenti della pratica Nuovo ricorrente Rimuovi tutti GENIUS LOCI SRL Soc. Ca…" at bounding box center [438, 297] width 775 height 95
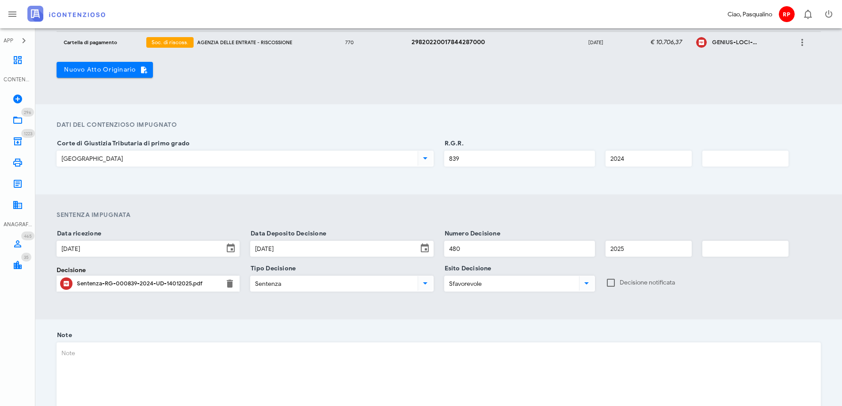
scroll to position [442, 0]
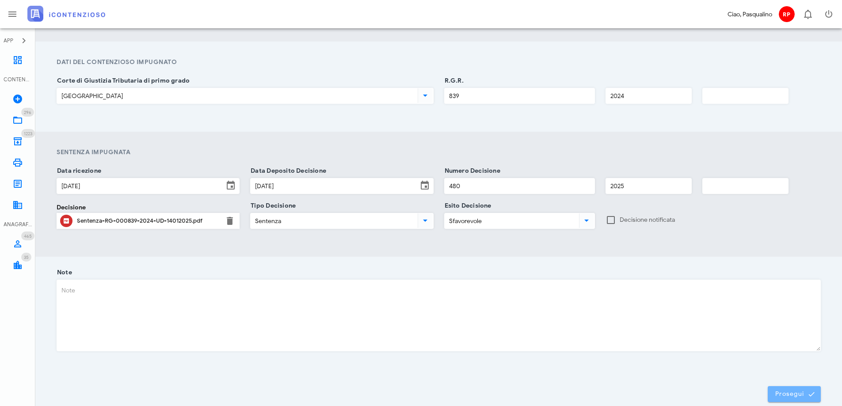
click at [789, 390] on span "Prosegui" at bounding box center [794, 394] width 39 height 8
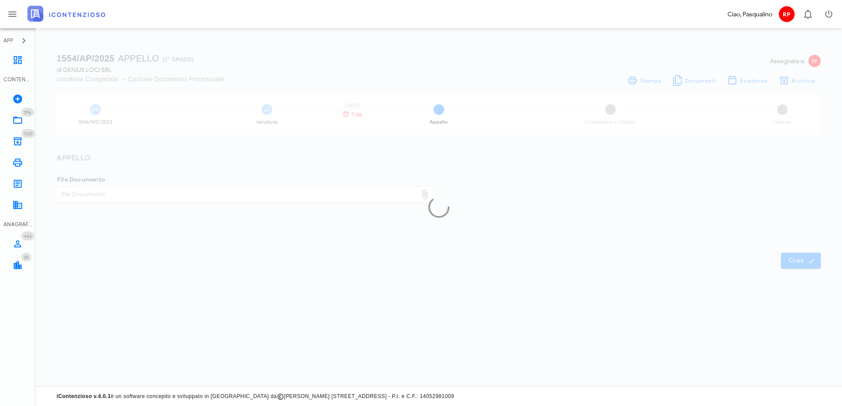
scroll to position [0, 0]
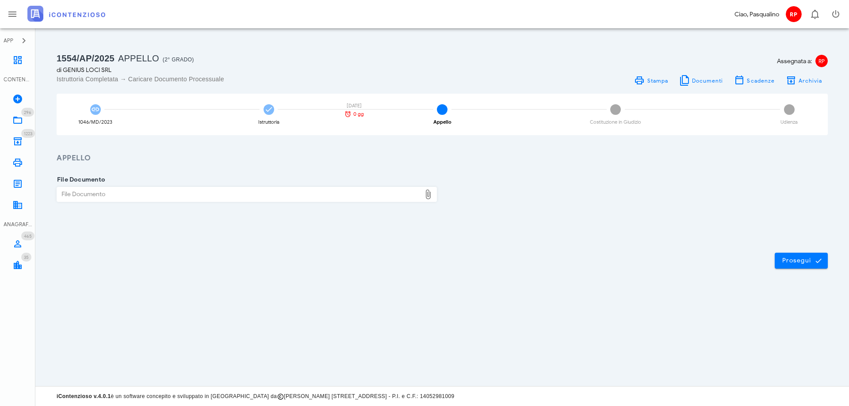
click at [214, 191] on div "File Documento" at bounding box center [239, 194] width 364 height 14
type input "C:\fakepath\GENIUS LOCI SRL APPELLO SENTENZA 480 2025.pdf"
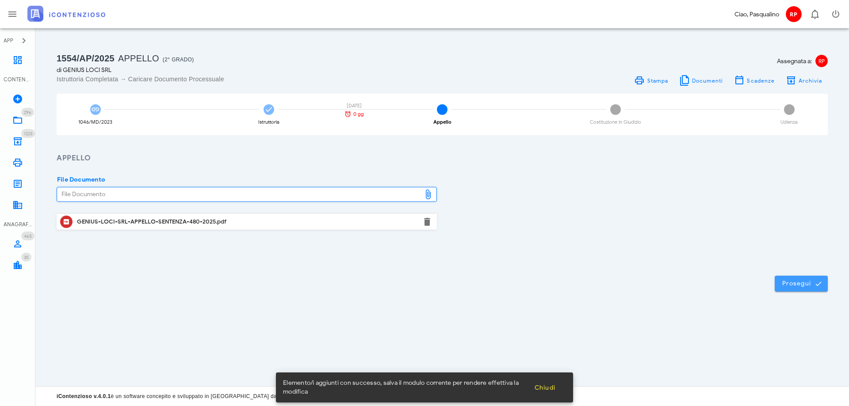
click at [790, 285] on span "Prosegui" at bounding box center [801, 284] width 39 height 8
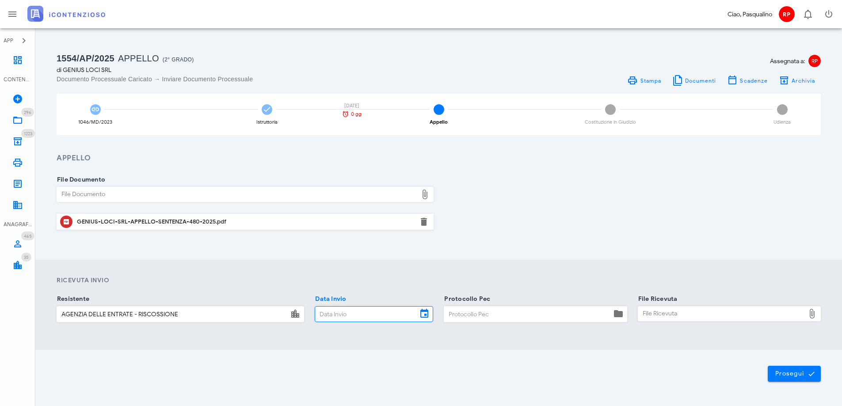
click at [337, 309] on input "Data Invio" at bounding box center [366, 314] width 102 height 15
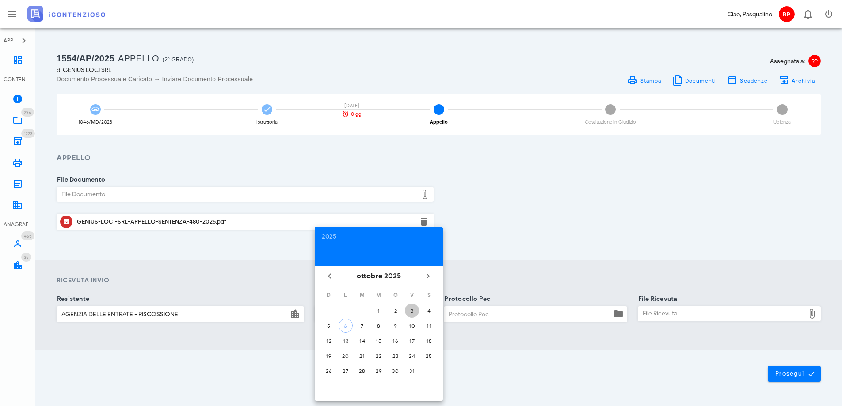
click at [409, 312] on div "3" at bounding box center [412, 311] width 14 height 7
type input "03/10/2025"
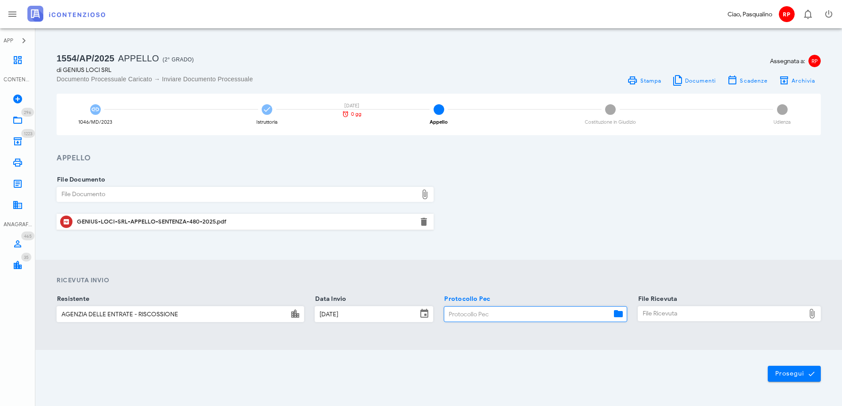
click at [474, 316] on input "Protocollo Pec" at bounding box center [527, 314] width 167 height 15
type input "0310"
click at [654, 311] on div "File Ricevuta" at bounding box center [721, 314] width 167 height 14
type input "C:\fakepath\_NOTIF~2.EML"
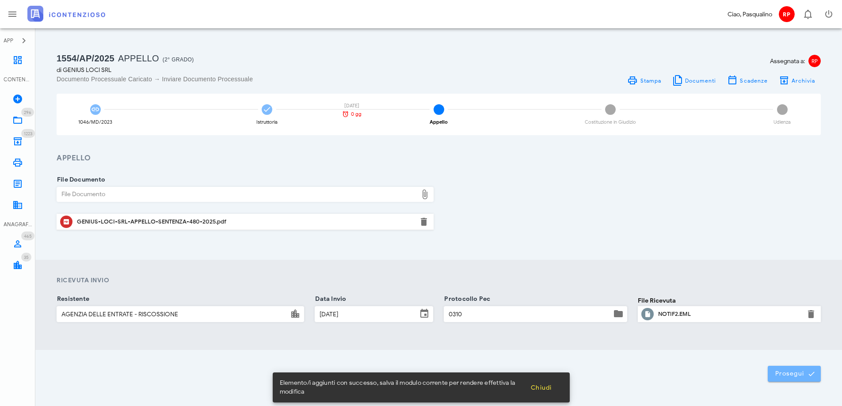
click at [792, 378] on button "Prosegui" at bounding box center [794, 374] width 53 height 16
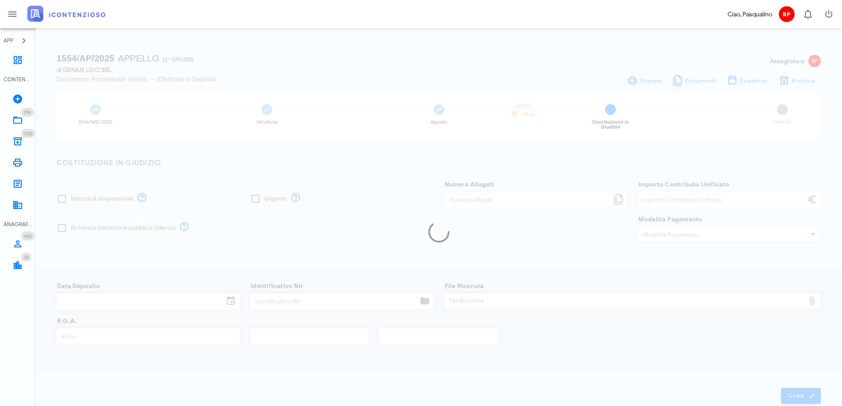
type input "120,00"
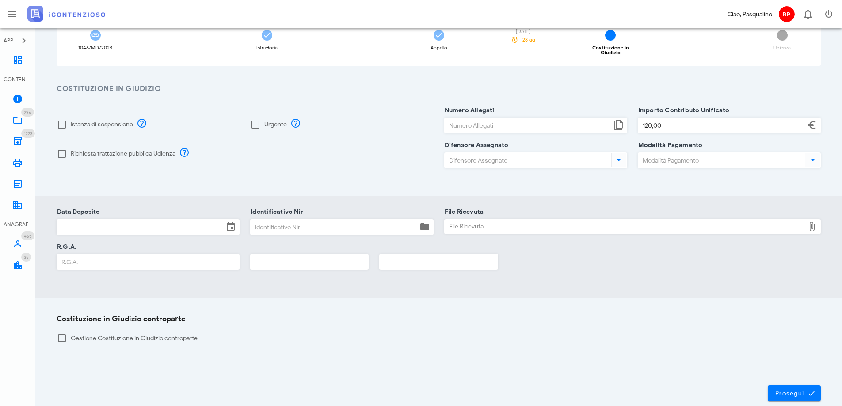
scroll to position [116, 0]
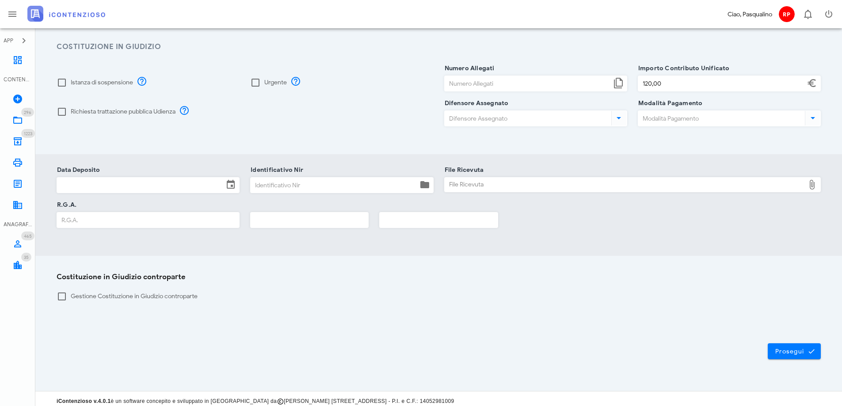
click at [789, 338] on div "Prosegui" at bounding box center [438, 352] width 807 height 48
click at [789, 347] on span "Prosegui" at bounding box center [794, 351] width 39 height 8
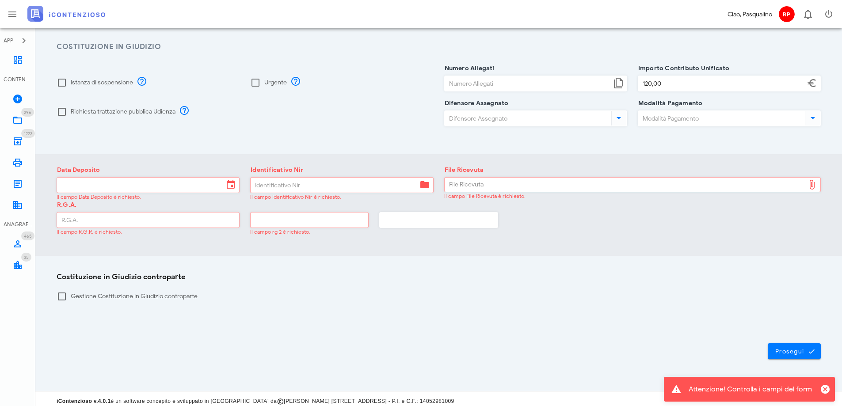
scroll to position [0, 0]
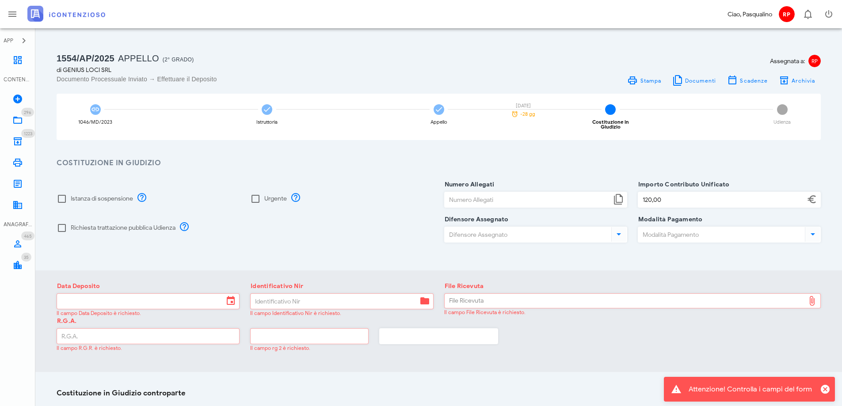
click at [561, 329] on div "R.G.A. Il campo R.G.R. è richiesto. Il campo rg 2 è richiesto." at bounding box center [438, 338] width 775 height 35
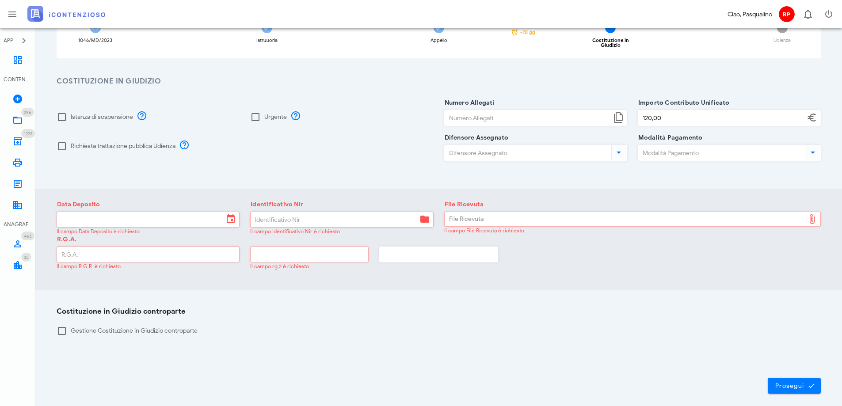
scroll to position [116, 0]
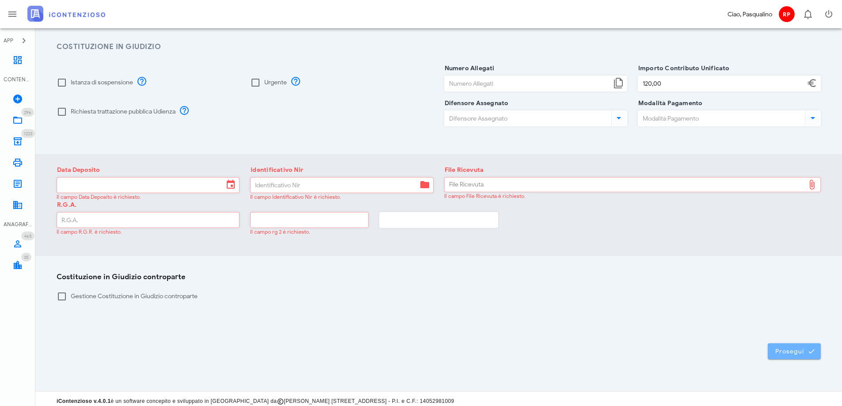
click at [789, 347] on span "Prosegui" at bounding box center [794, 351] width 39 height 8
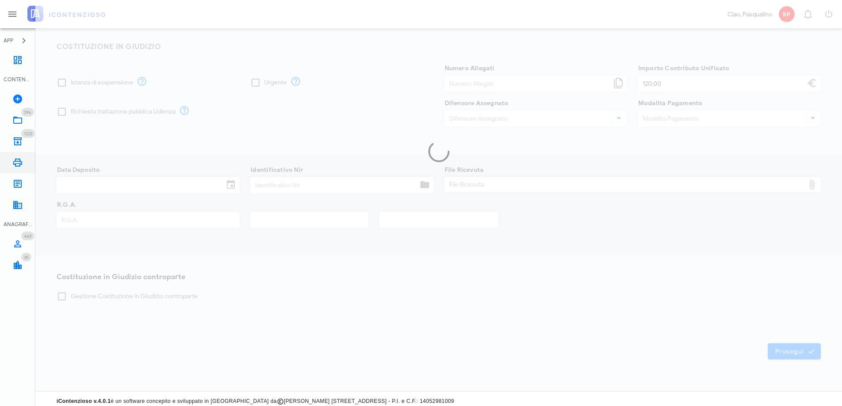
scroll to position [0, 0]
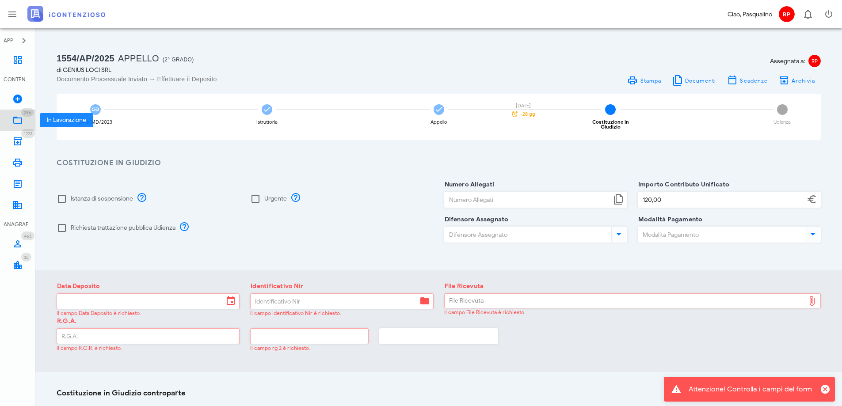
click at [19, 124] on icon at bounding box center [17, 120] width 11 height 11
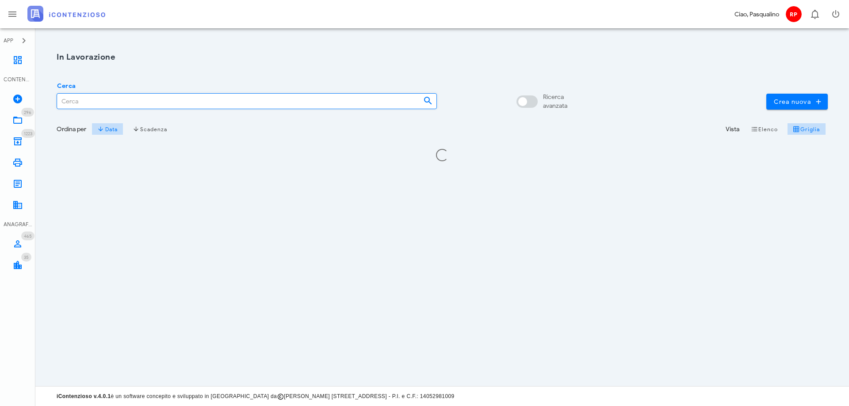
click at [189, 104] on input "Cerca" at bounding box center [236, 101] width 359 height 15
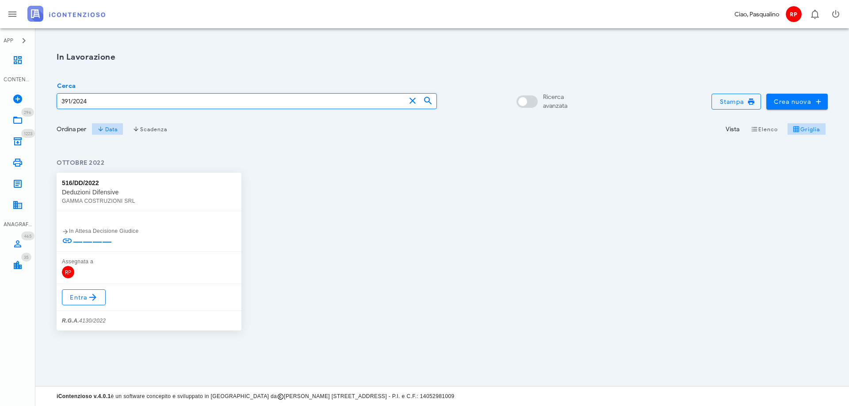
type input "391/2024"
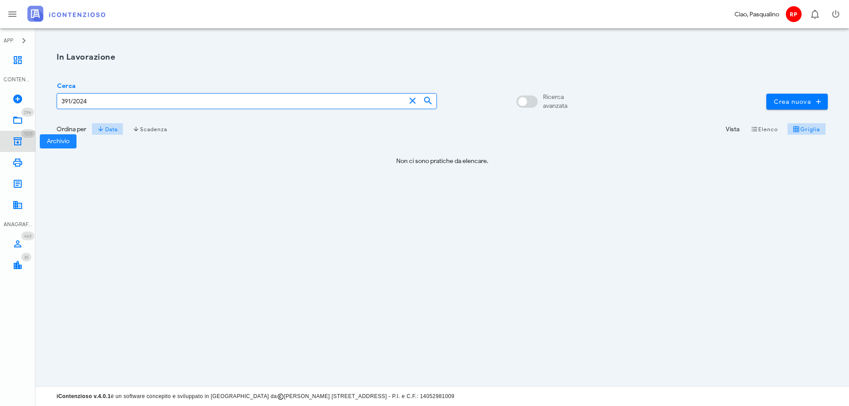
click at [21, 142] on icon at bounding box center [17, 141] width 11 height 11
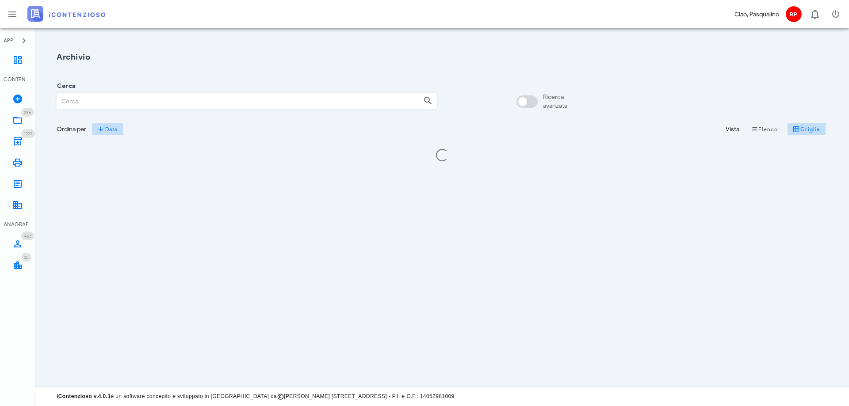
click at [96, 105] on input "Cerca" at bounding box center [236, 101] width 359 height 15
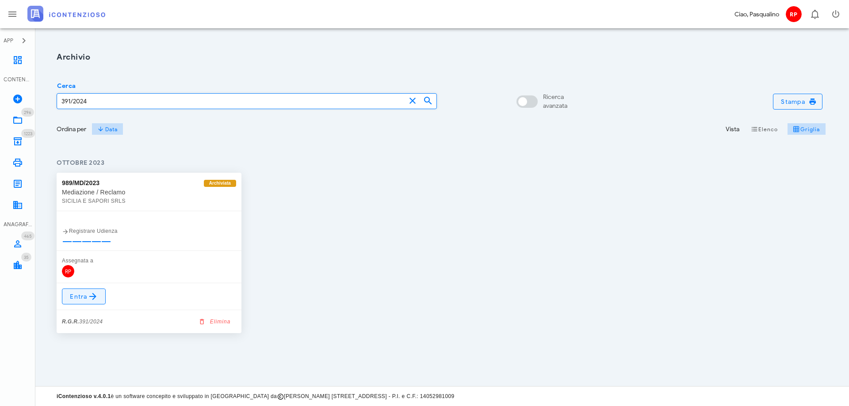
type input "391/2024"
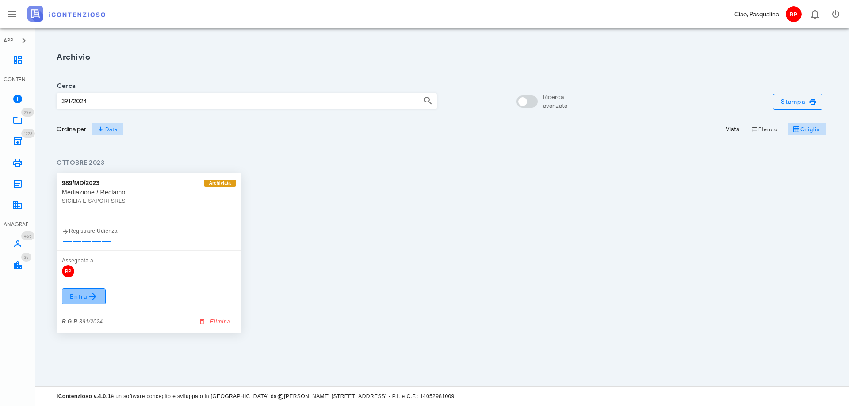
click at [84, 298] on span "Entra" at bounding box center [83, 296] width 29 height 11
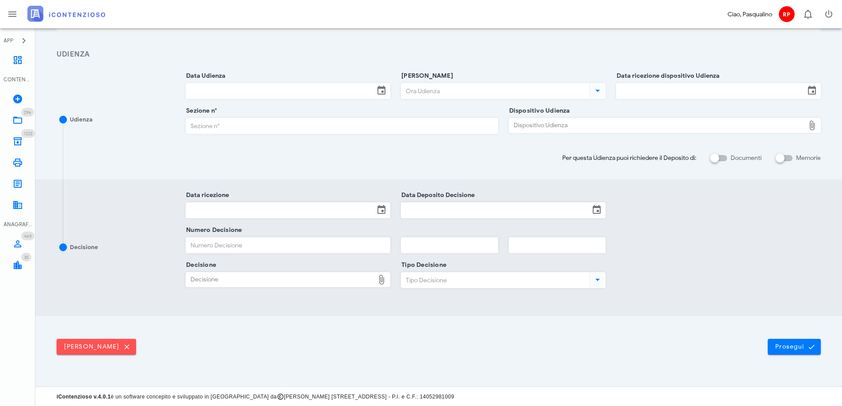
scroll to position [145, 0]
click at [785, 344] on span "Prosegui" at bounding box center [794, 347] width 39 height 8
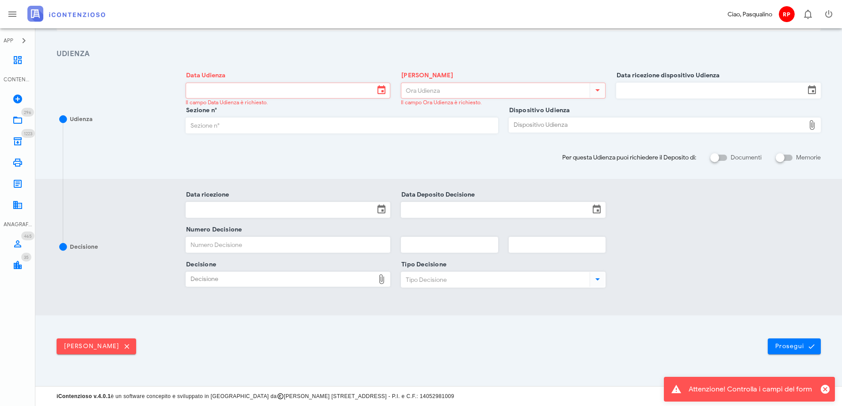
scroll to position [0, 0]
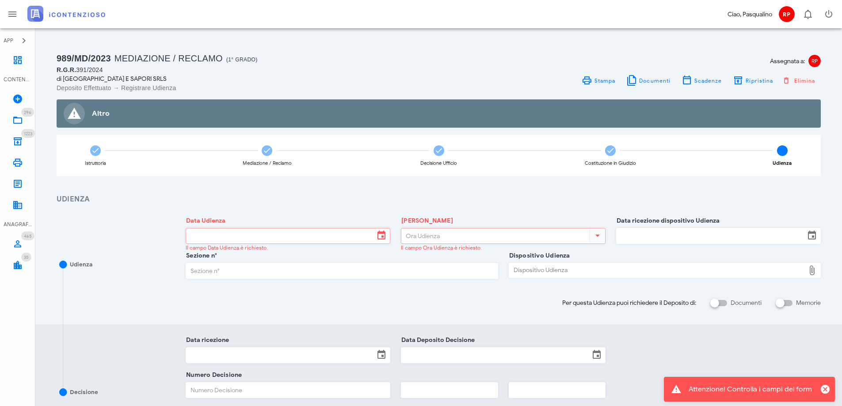
click at [233, 237] on input "Data Udienza" at bounding box center [280, 236] width 188 height 15
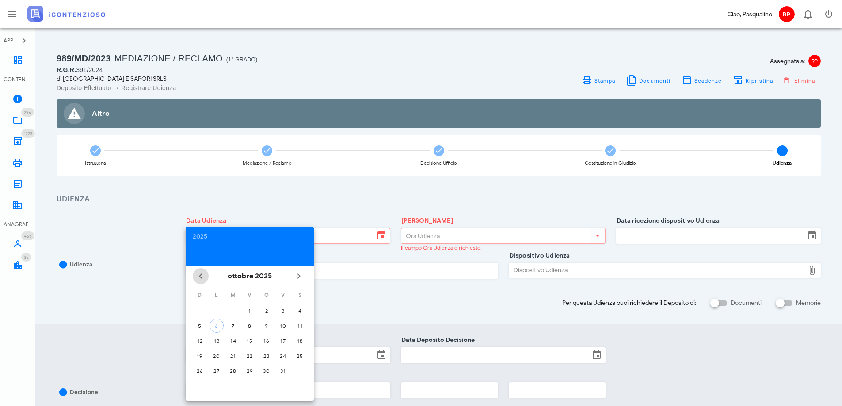
click at [203, 280] on icon "Il mese scorso" at bounding box center [200, 276] width 11 height 11
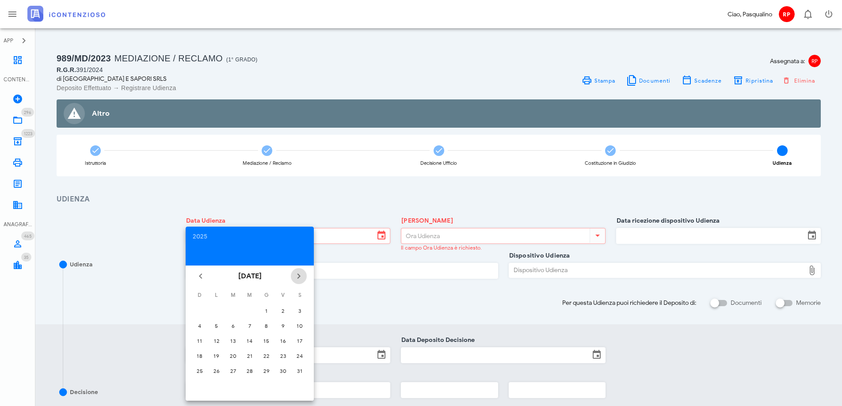
click at [298, 274] on icon "Il prossimo mese" at bounding box center [299, 276] width 11 height 11
click at [298, 277] on icon "Il prossimo mese" at bounding box center [299, 276] width 11 height 11
click at [233, 327] on div "8" at bounding box center [233, 326] width 14 height 7
type input "[DATE]"
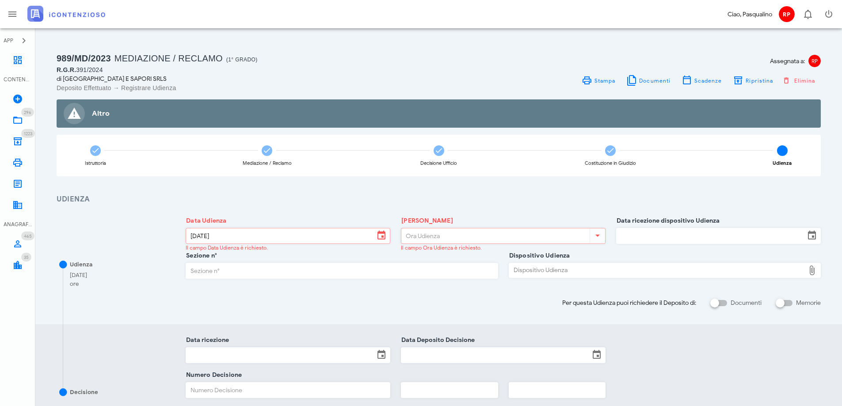
click at [421, 240] on input "[PERSON_NAME]" at bounding box center [494, 236] width 187 height 15
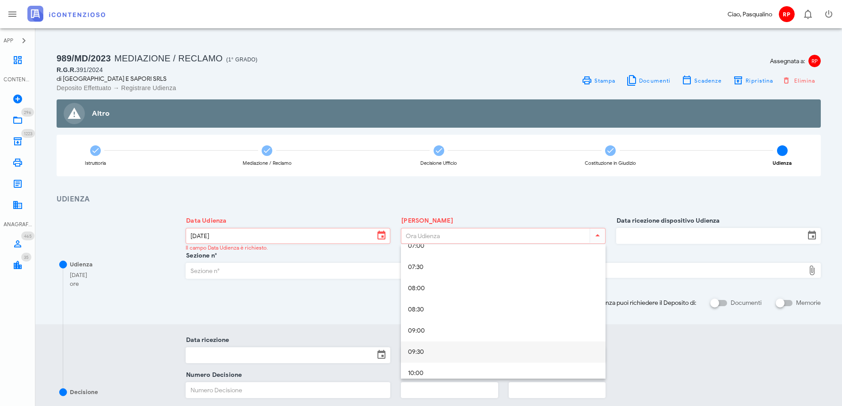
scroll to position [354, 0]
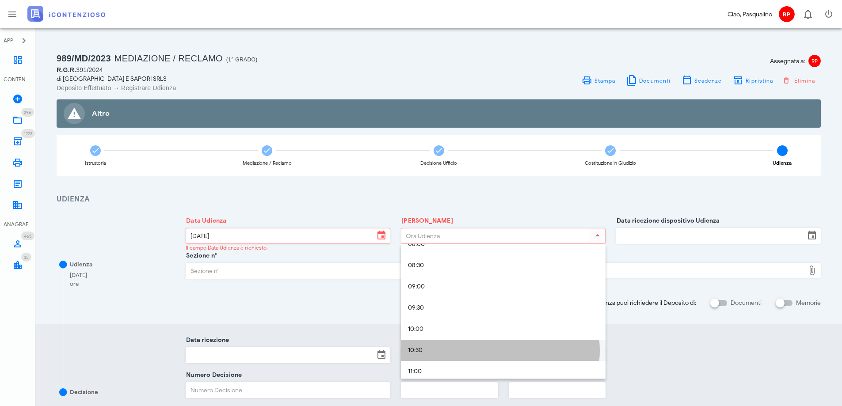
click at [429, 350] on div "10:30" at bounding box center [503, 351] width 191 height 8
type input "10:30"
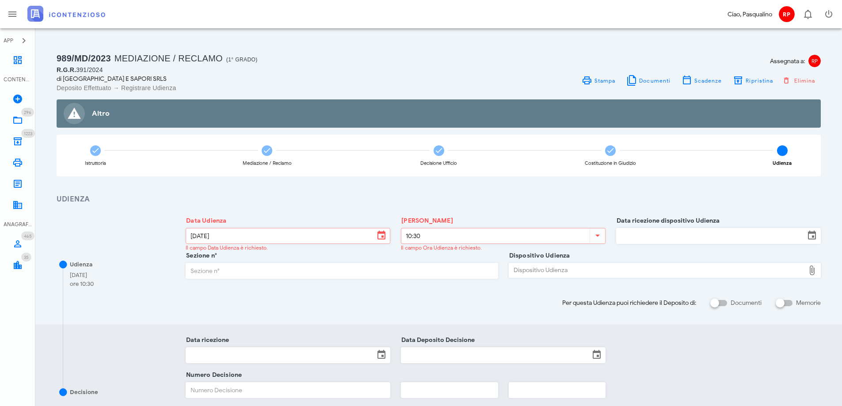
click at [682, 237] on input "Data ricezione dispositivo Udienza" at bounding box center [711, 236] width 188 height 15
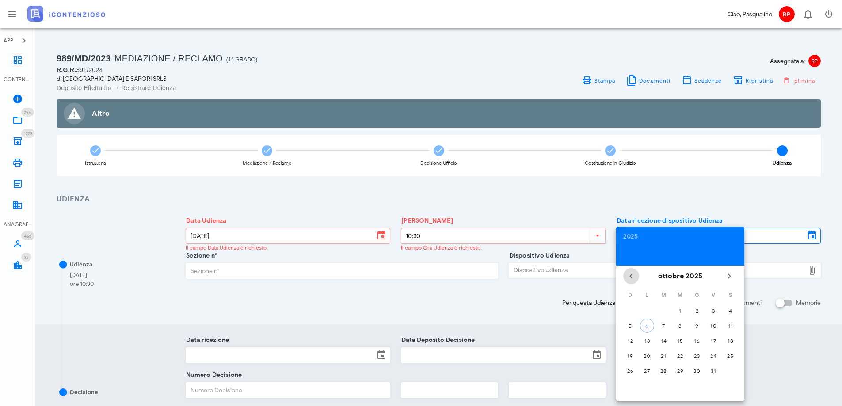
click at [630, 278] on icon "Il mese scorso" at bounding box center [631, 276] width 11 height 11
drag, startPoint x: 731, startPoint y: 276, endPoint x: 728, endPoint y: 285, distance: 9.1
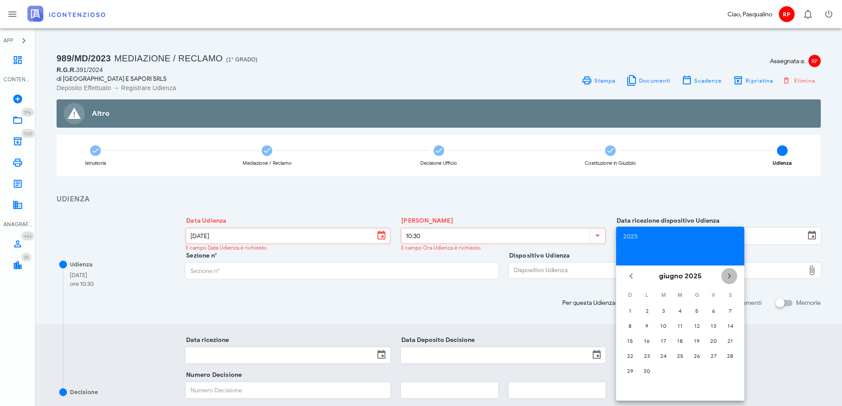
click at [729, 278] on icon "Il prossimo mese" at bounding box center [729, 276] width 11 height 11
click at [643, 340] on div "14" at bounding box center [647, 341] width 14 height 7
type input "[DATE]"
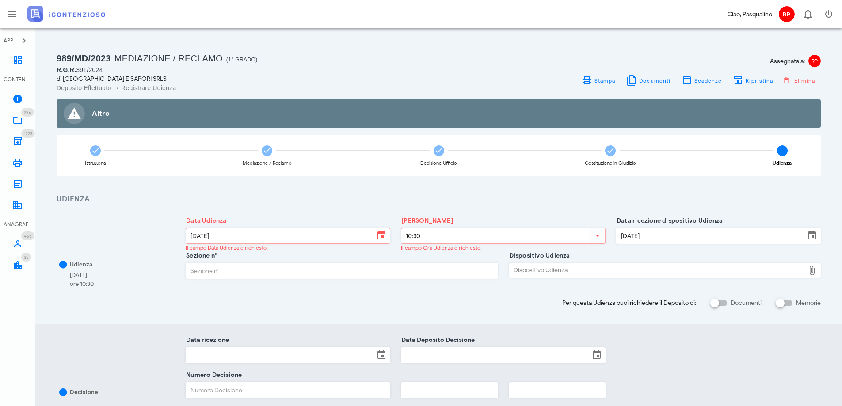
click at [287, 271] on input "Sezione n°" at bounding box center [341, 270] width 311 height 15
click at [282, 271] on input "Sezione n°" at bounding box center [341, 270] width 311 height 15
type input "5"
click at [536, 273] on div "Dispositivo Udienza" at bounding box center [657, 270] width 296 height 14
type input "C:\fakepath\Sentenza_RG_000391_2024_UD_08072025 (1).pdf"
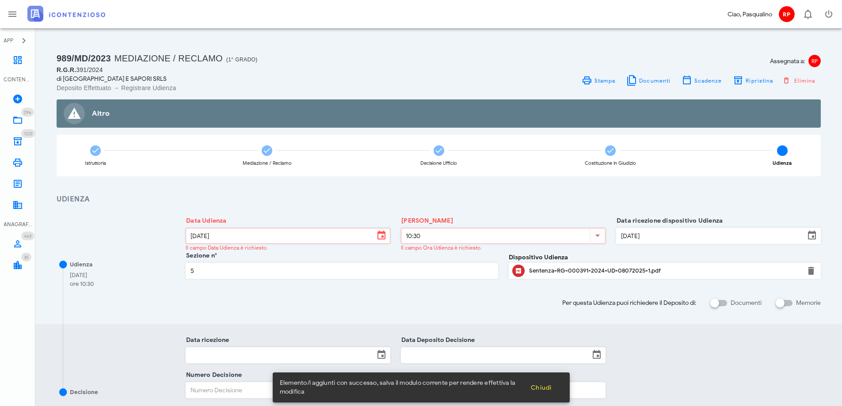
click at [531, 298] on div "Per questa Udienza puoi richiedere il Deposito di: Documenti Memorie" at bounding box center [503, 300] width 646 height 18
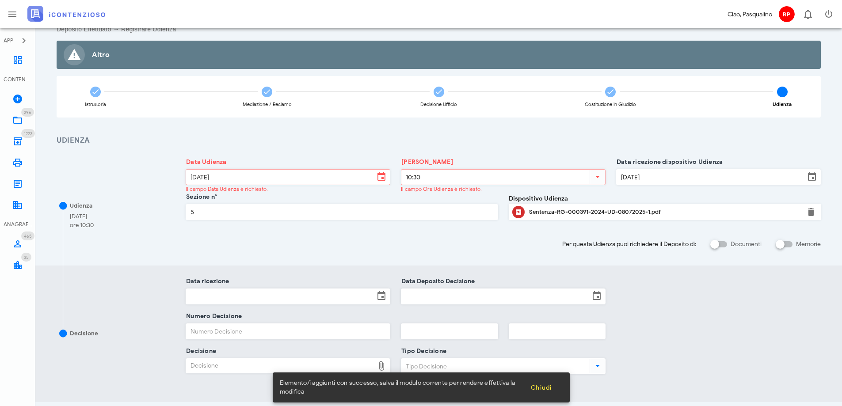
scroll to position [145, 0]
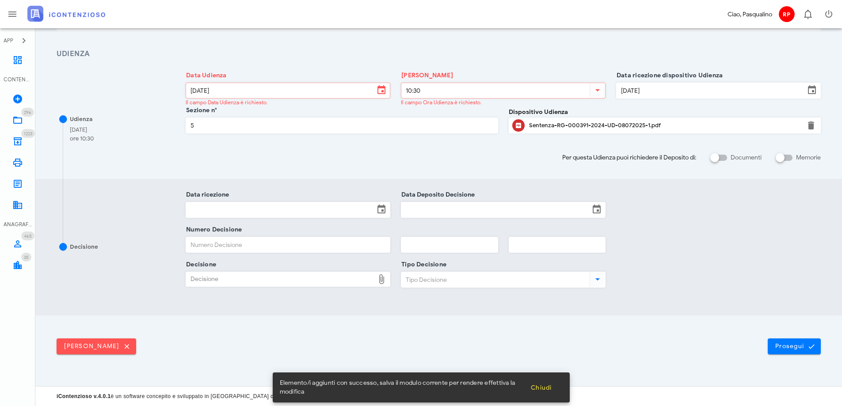
click at [293, 209] on input "Data ricezione" at bounding box center [280, 209] width 188 height 15
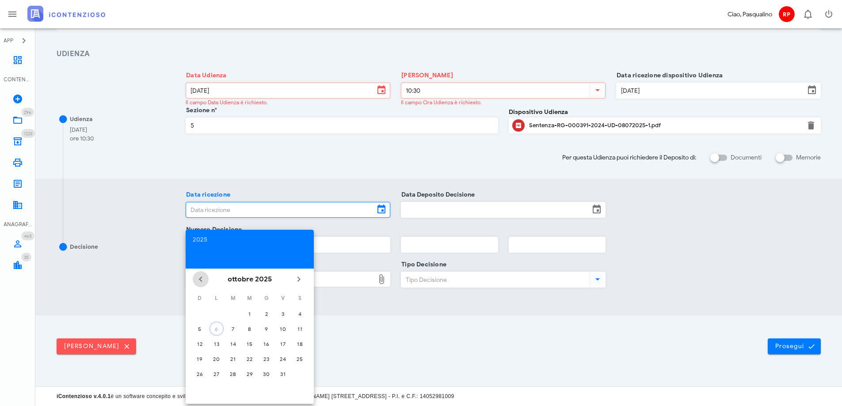
click at [200, 281] on icon "Il mese scorso" at bounding box center [200, 279] width 11 height 11
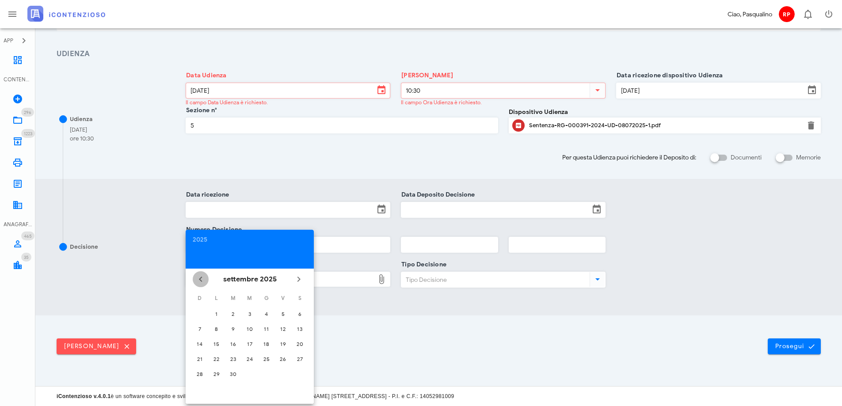
click at [200, 281] on icon "Il mese scorso" at bounding box center [200, 279] width 11 height 11
click at [217, 344] on div "14" at bounding box center [217, 344] width 14 height 7
type input "[DATE]"
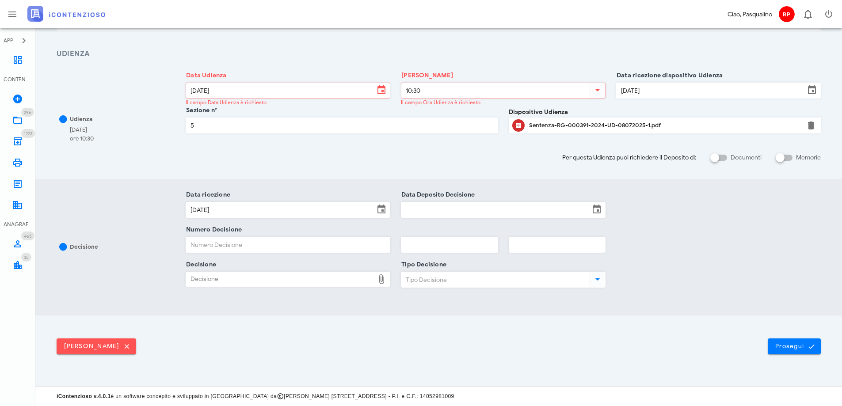
drag, startPoint x: 465, startPoint y: 214, endPoint x: 458, endPoint y: 214, distance: 6.3
click at [463, 214] on input "Data Deposito Decisione" at bounding box center [495, 209] width 188 height 15
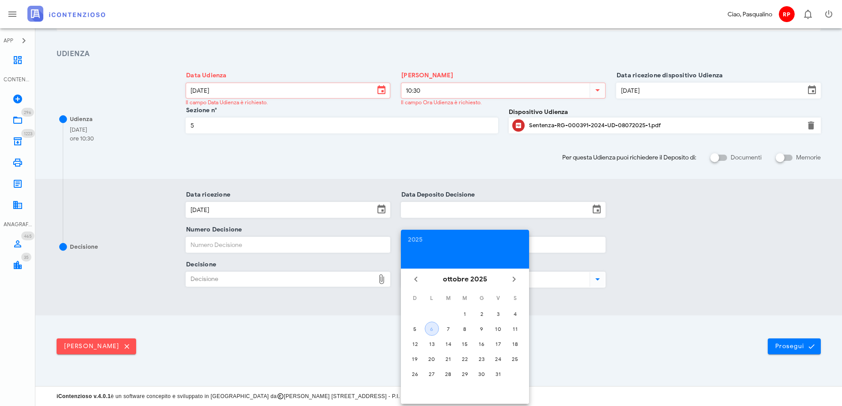
click at [430, 332] on div "6" at bounding box center [431, 329] width 13 height 7
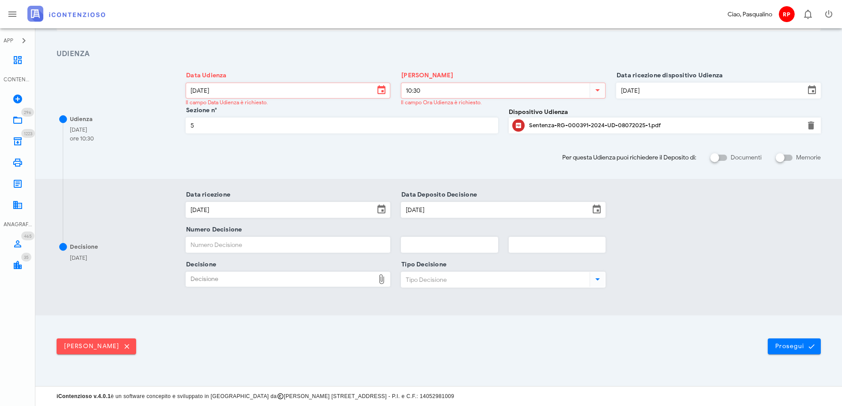
click at [758, 293] on div at bounding box center [718, 282] width 215 height 35
click at [485, 214] on input "[DATE]" at bounding box center [495, 209] width 188 height 15
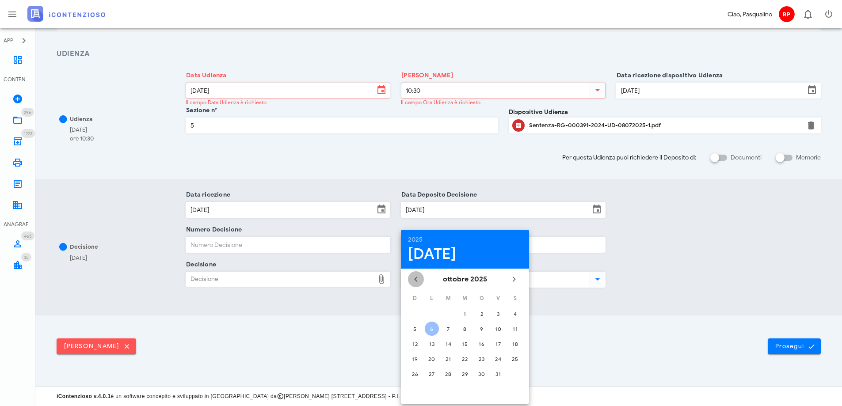
click at [416, 278] on icon "Il mese scorso" at bounding box center [416, 279] width 11 height 11
click at [416, 238] on div "2025" at bounding box center [465, 240] width 114 height 6
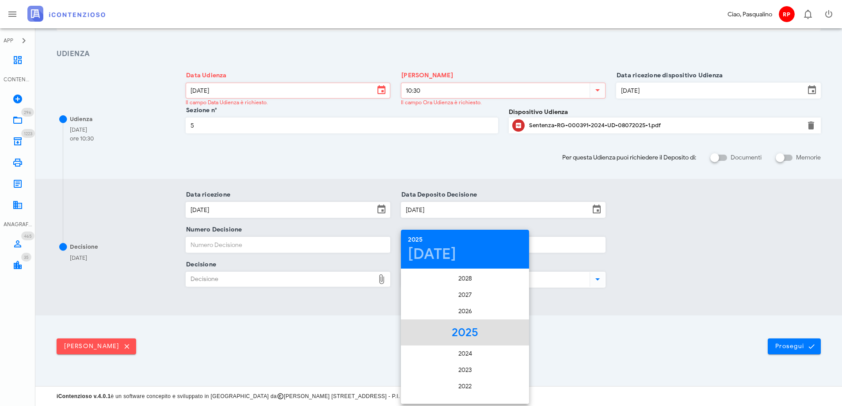
click at [461, 333] on li "2025" at bounding box center [465, 333] width 128 height 26
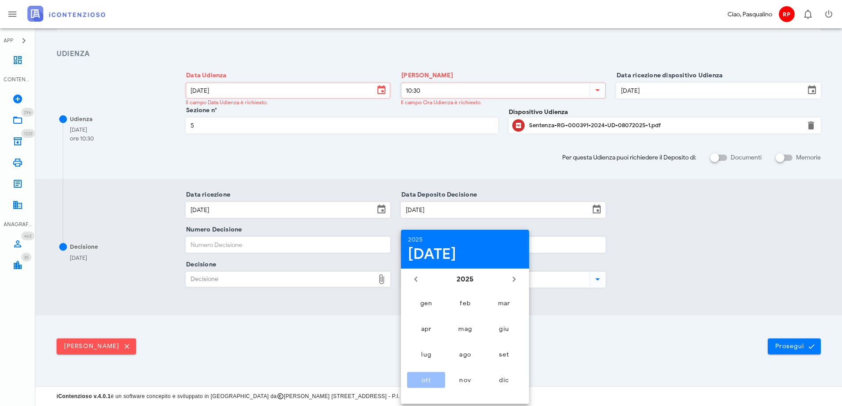
click at [668, 289] on div at bounding box center [718, 282] width 215 height 35
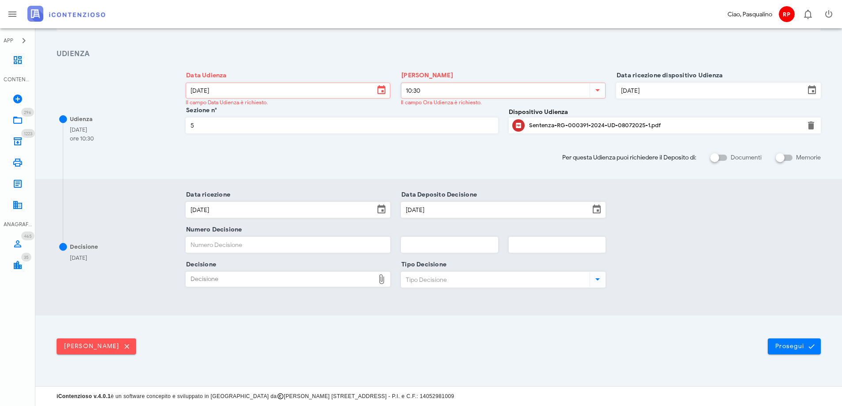
click at [414, 209] on input "[DATE]" at bounding box center [495, 209] width 188 height 15
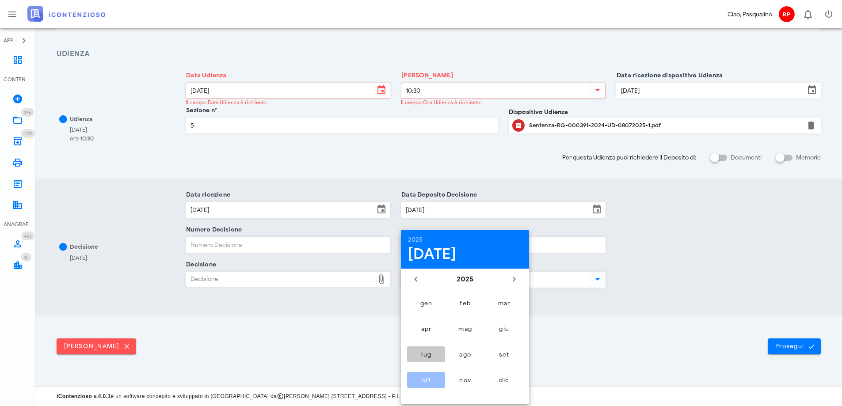
click at [431, 352] on div "lug" at bounding box center [426, 355] width 24 height 8
click at [452, 345] on div "15" at bounding box center [448, 344] width 14 height 7
type input "[DATE]"
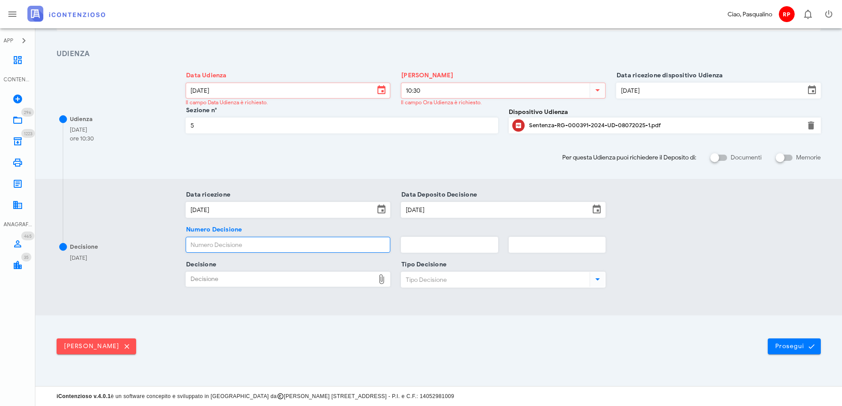
click at [245, 244] on input "Numero Decisione" at bounding box center [288, 244] width 204 height 15
type input "1541"
click at [455, 247] on input "text" at bounding box center [449, 244] width 96 height 15
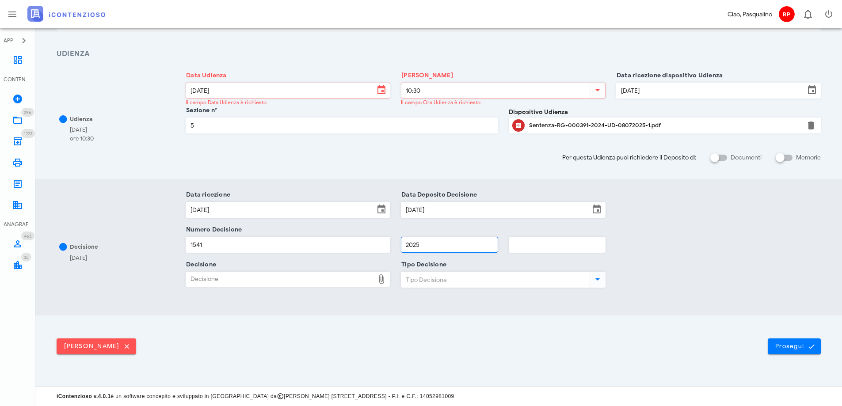
type input "2025"
click at [214, 283] on div "Decisione" at bounding box center [280, 279] width 188 height 14
type input "C:\fakepath\Sentenza_RG_000391_2024_UD_08072025 (1).pdf"
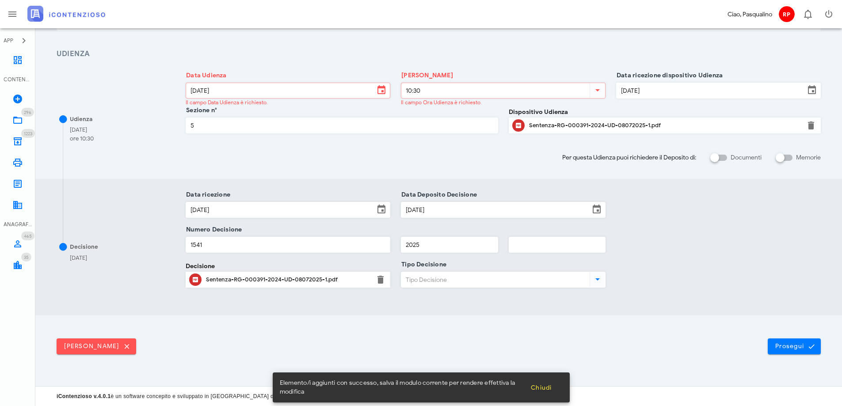
click at [435, 273] on input "Tipo Decisione" at bounding box center [494, 279] width 187 height 15
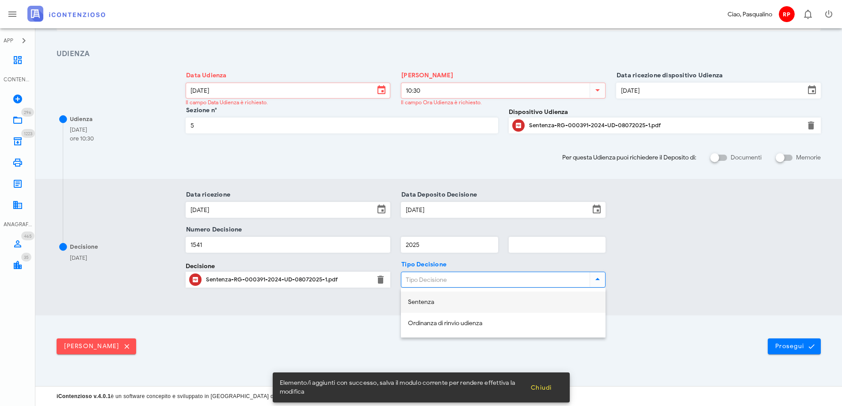
click at [435, 302] on div "Sentenza" at bounding box center [503, 303] width 191 height 8
type input "Sentenza"
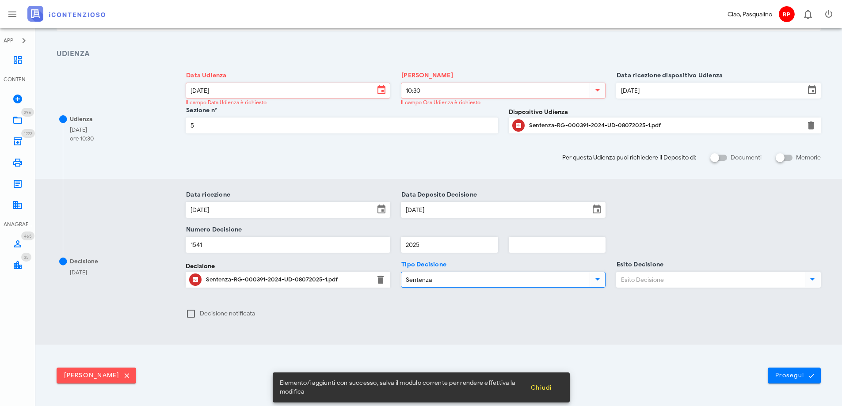
click at [643, 283] on input "Esito Decisione" at bounding box center [710, 279] width 187 height 15
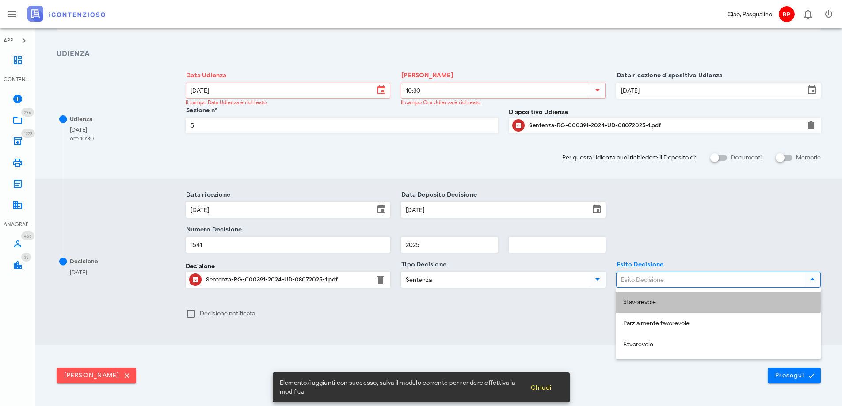
drag, startPoint x: 635, startPoint y: 309, endPoint x: 842, endPoint y: 378, distance: 217.7
click at [635, 310] on div "Sfavorevole" at bounding box center [718, 303] width 191 height 18
type input "Sfavorevole"
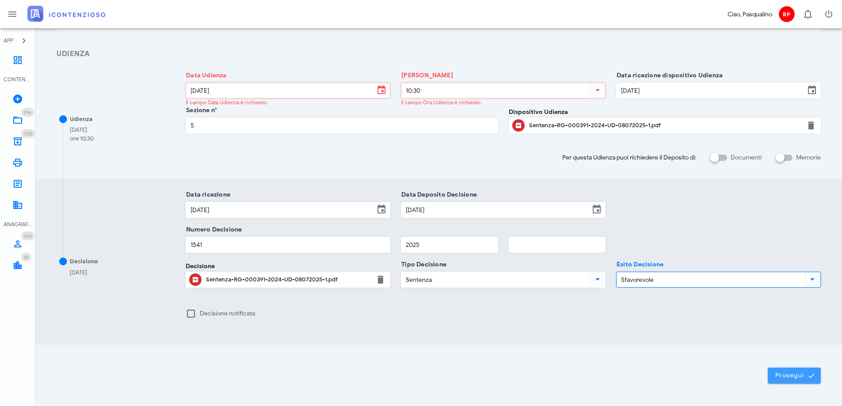
click at [792, 373] on span "Prosegui" at bounding box center [794, 376] width 39 height 8
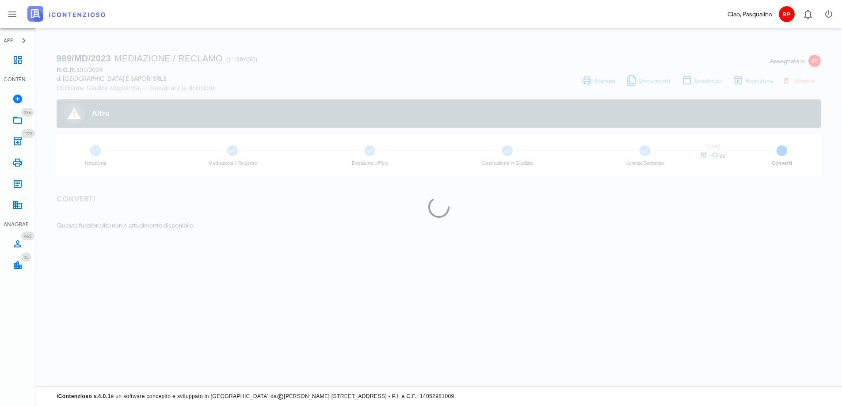
scroll to position [0, 0]
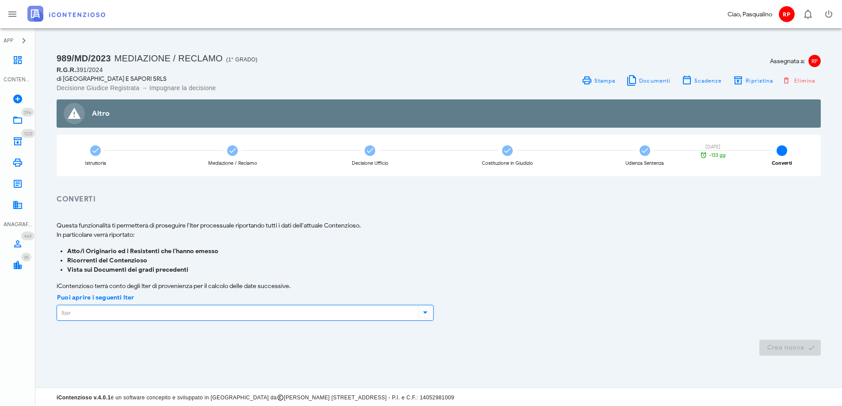
click at [164, 318] on input "Puoi aprire i seguenti Iter" at bounding box center [236, 312] width 359 height 15
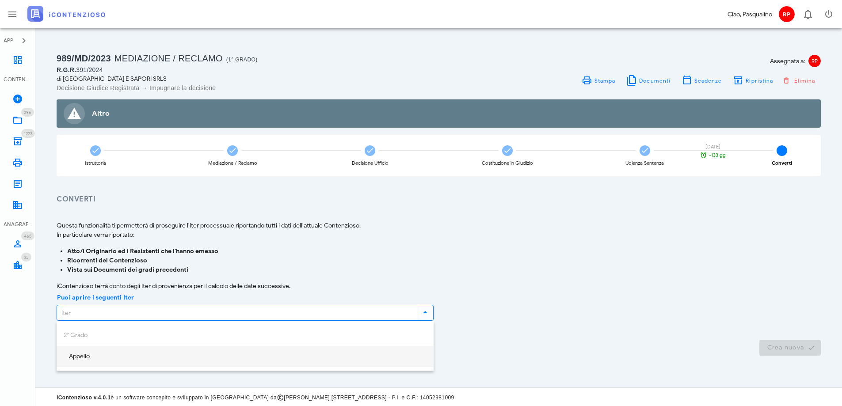
click at [106, 361] on div "Appello" at bounding box center [245, 357] width 363 height 18
type input "Appello"
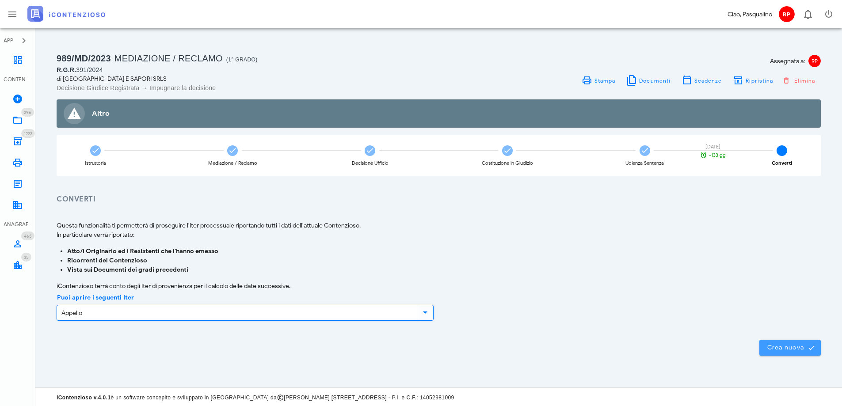
click at [788, 348] on span "Crea nuova" at bounding box center [790, 348] width 47 height 8
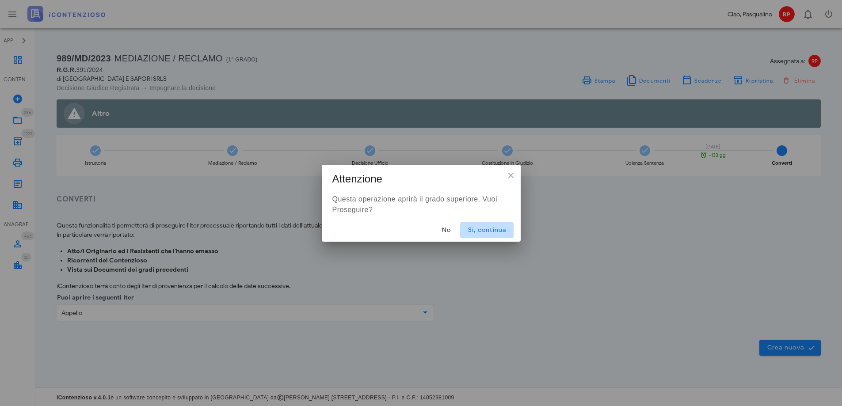
click at [492, 233] on span "Sì, continua" at bounding box center [486, 230] width 39 height 8
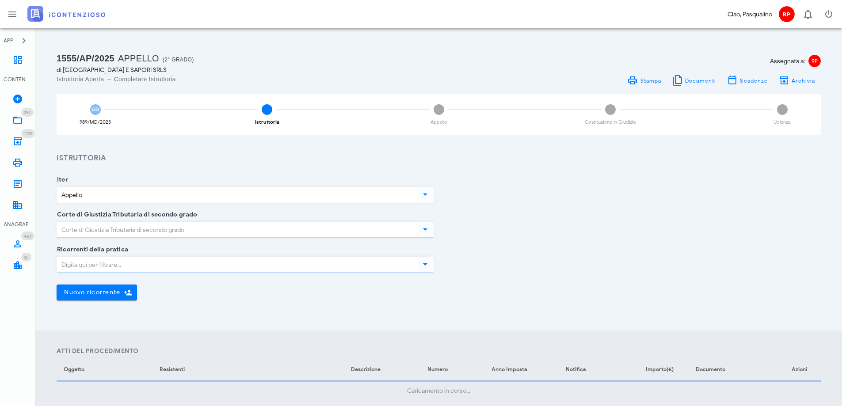
type input "Sentenza"
type input "[GEOGRAPHIC_DATA]"
type input "Sfavorevole"
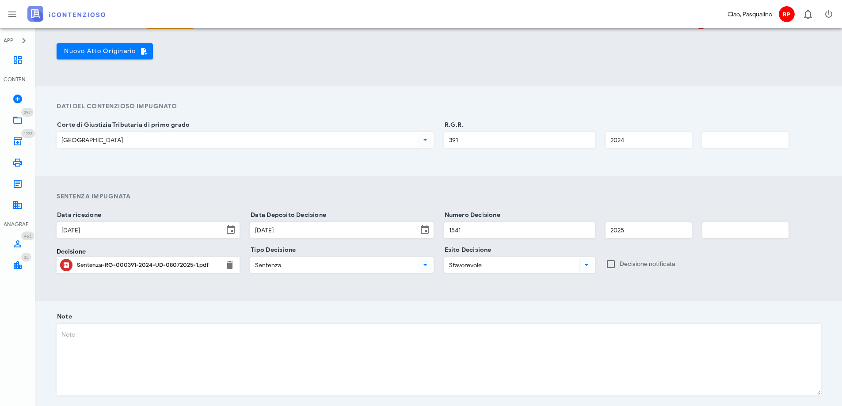
scroll to position [474, 0]
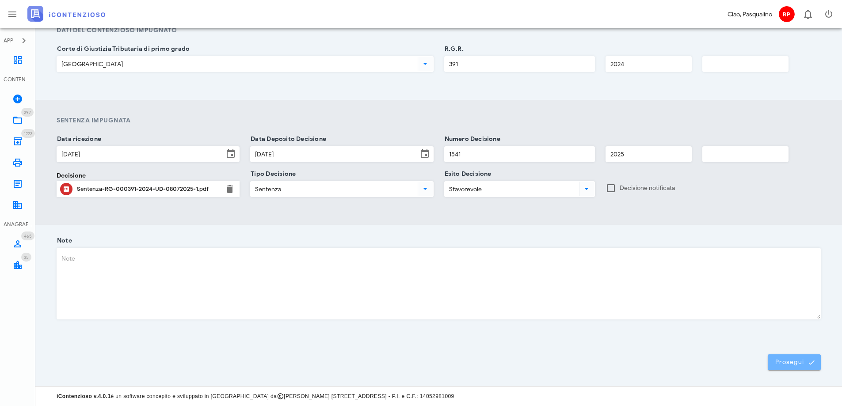
click at [781, 361] on span "Prosegui" at bounding box center [794, 363] width 39 height 8
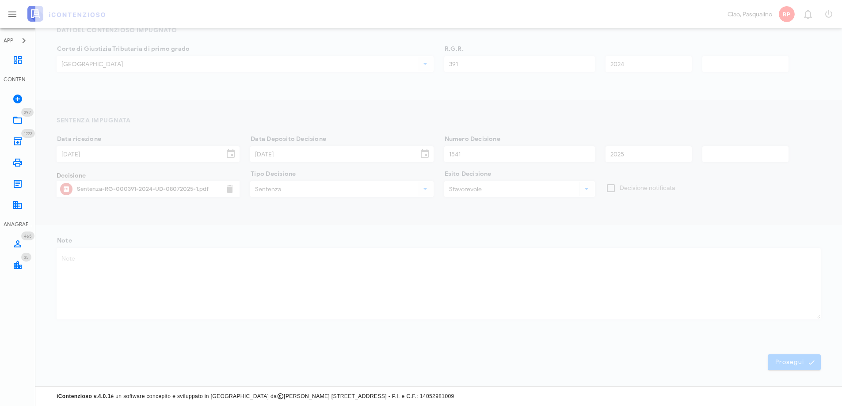
scroll to position [0, 0]
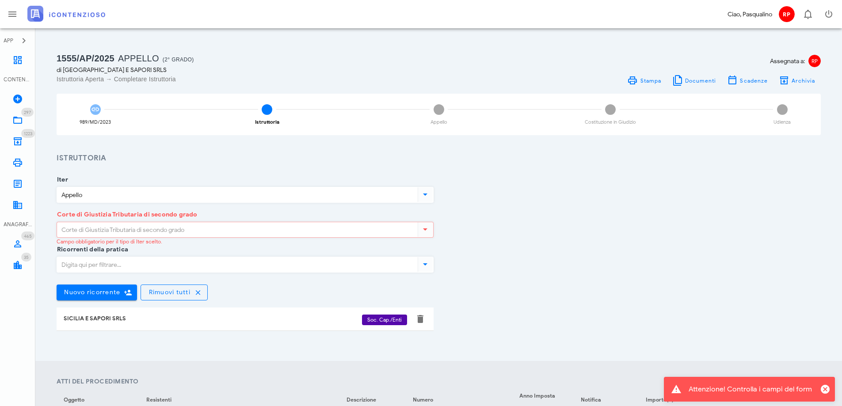
click at [232, 230] on input "Corte di Giustizia Tributaria di secondo grado" at bounding box center [236, 229] width 359 height 15
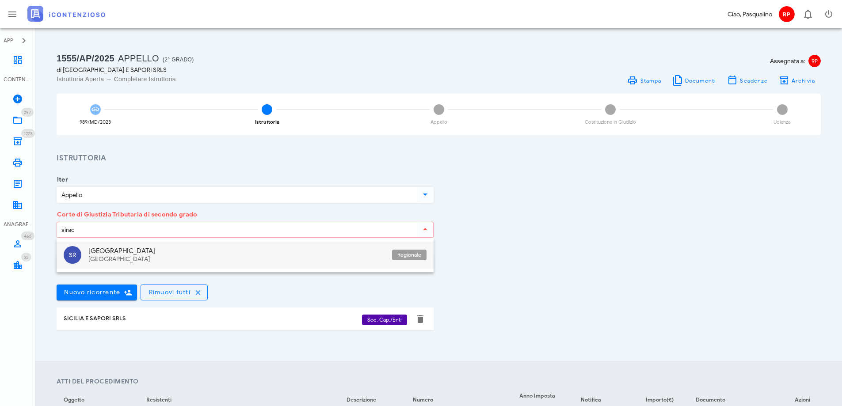
click at [214, 254] on div "Sicilia" at bounding box center [236, 251] width 297 height 8
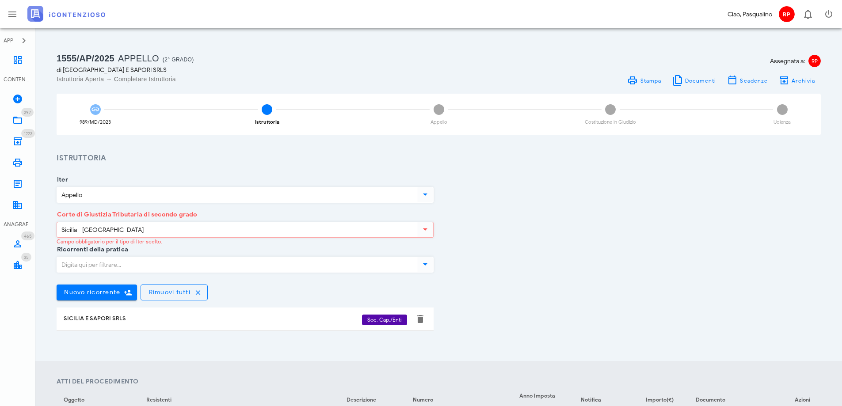
type input "Sicilia - Siracusa"
click at [450, 251] on div "Ricorrenti della pratica Nuovo ricorrente Rimuovi tutti SICILIA E SAPORI SRLS S…" at bounding box center [438, 297] width 775 height 95
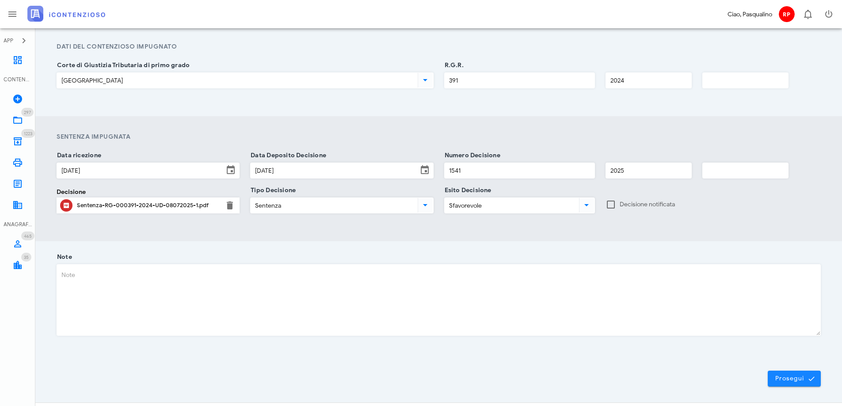
scroll to position [474, 0]
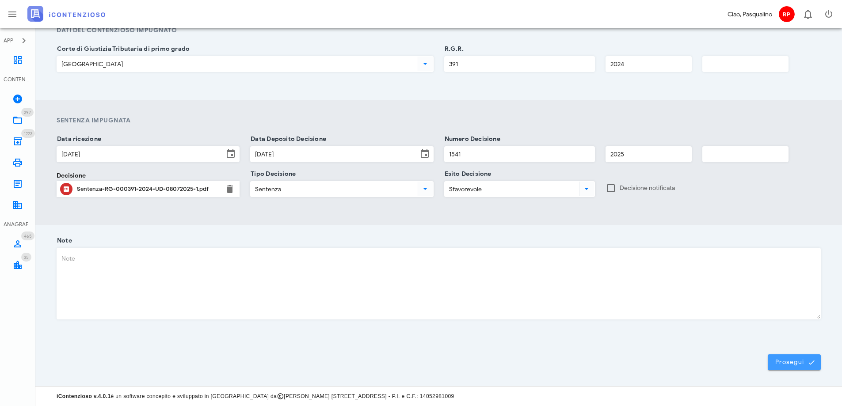
click at [791, 366] on span "Prosegui" at bounding box center [794, 363] width 39 height 8
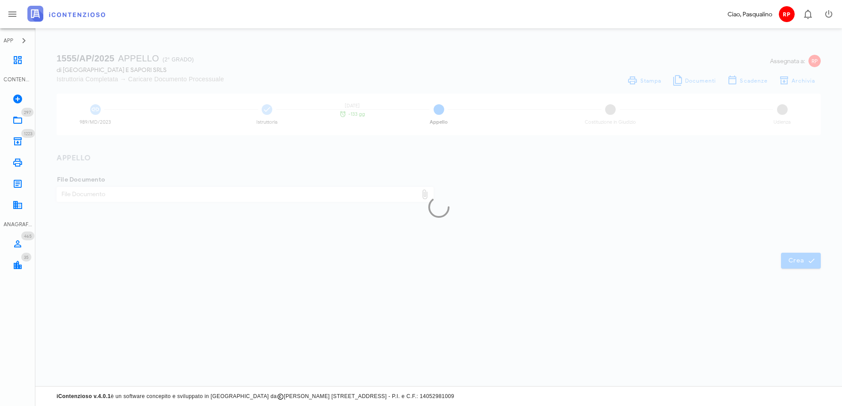
scroll to position [0, 0]
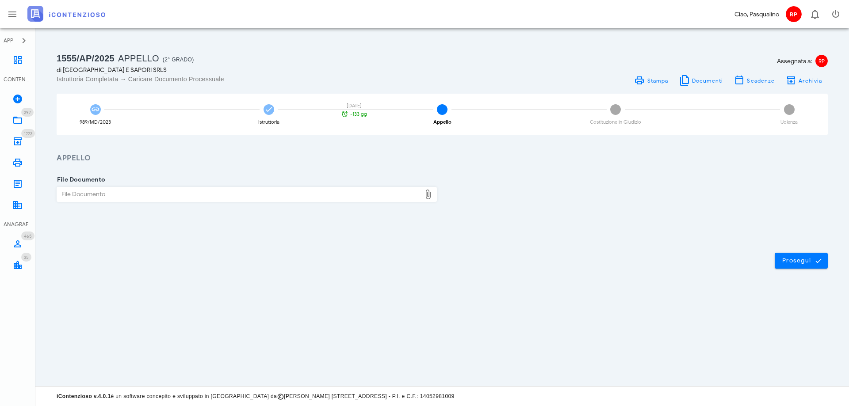
click at [217, 192] on div "File Documento" at bounding box center [239, 194] width 364 height 14
type input "C:\fakepath\SICILIA E SAPORI SRL SEMPLIFICATA CONTRO ADER CARTELLA DI PAGAMENTO…"
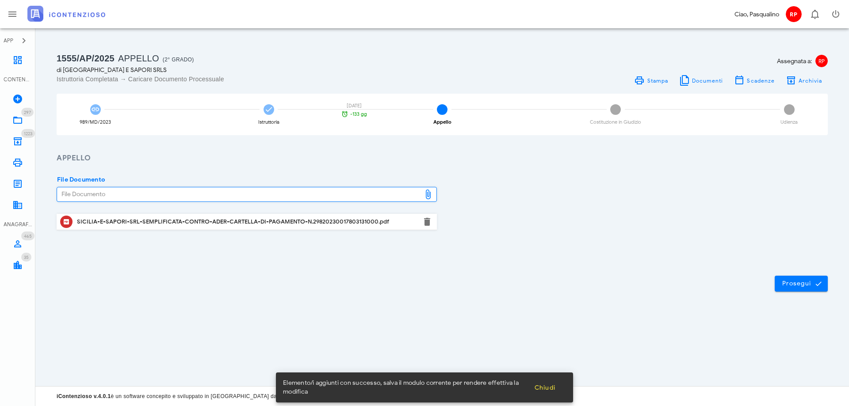
click at [270, 222] on div "SICILIA-E-SAPORI-SRL-SEMPLIFICATA-CONTRO-ADER-CARTELLA-DI-PAGAMENTO-N.298202300…" at bounding box center [247, 221] width 340 height 7
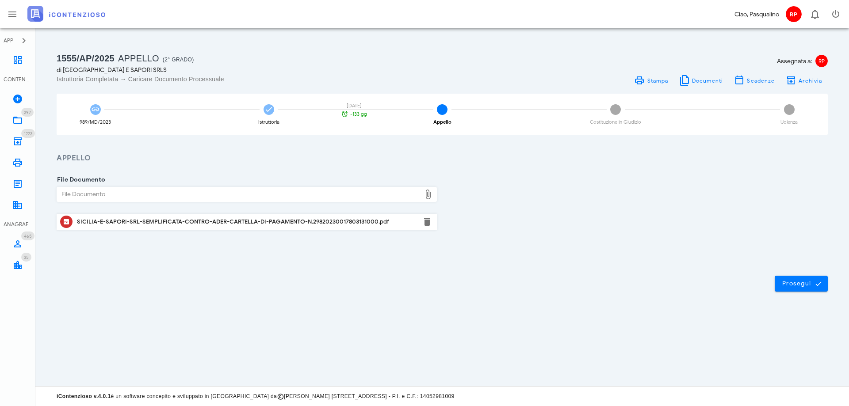
click at [324, 315] on div "1555/AP/2025 Appello (2° Grado) di SICILIA E SAPORI SRLS Istruttoria Completata…" at bounding box center [442, 176] width 803 height 285
click at [508, 267] on div "Prosegui" at bounding box center [441, 284] width 813 height 48
click at [795, 280] on span "Prosegui" at bounding box center [801, 284] width 39 height 8
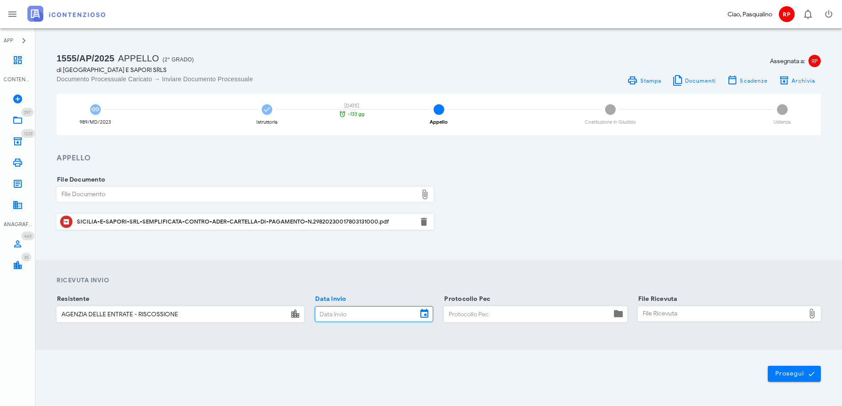
click at [336, 317] on input "Data Invio" at bounding box center [366, 314] width 102 height 15
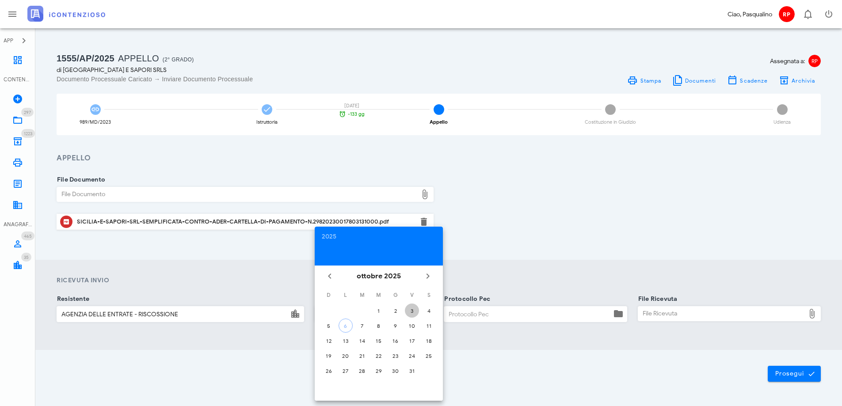
click at [411, 309] on div "3" at bounding box center [412, 311] width 14 height 7
type input "03/10/2025"
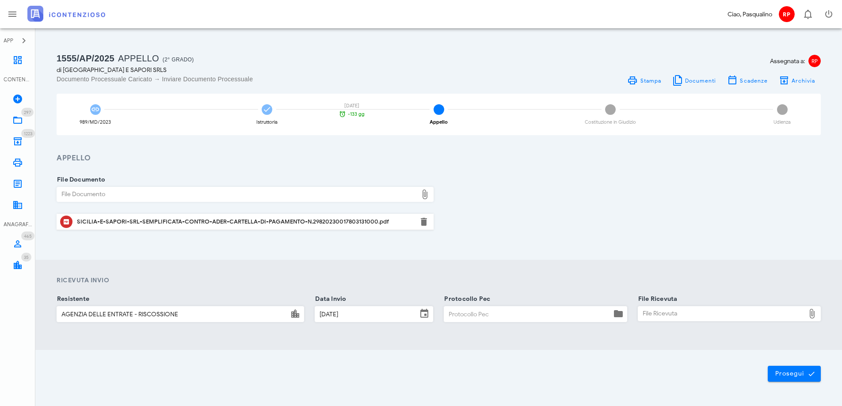
click at [454, 312] on input "Protocollo Pec" at bounding box center [527, 314] width 167 height 15
type input "0310"
click at [686, 313] on div "File Ricevuta" at bounding box center [721, 314] width 167 height 14
type input "C:\fakepath\_NOTIF~4.EML"
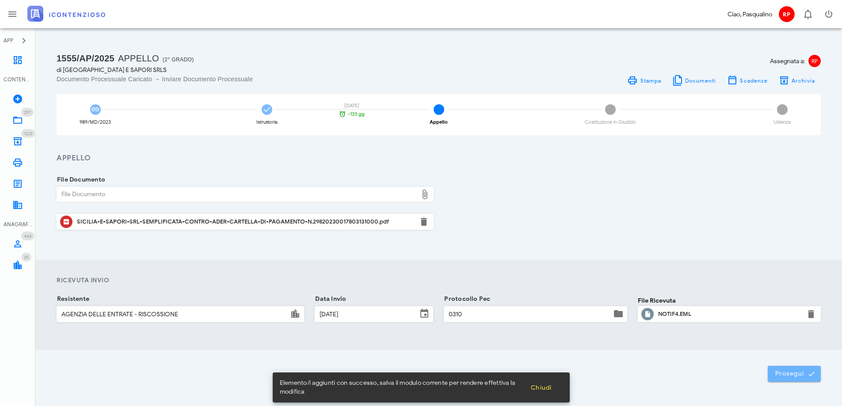
click at [781, 370] on button "Prosegui" at bounding box center [794, 374] width 53 height 16
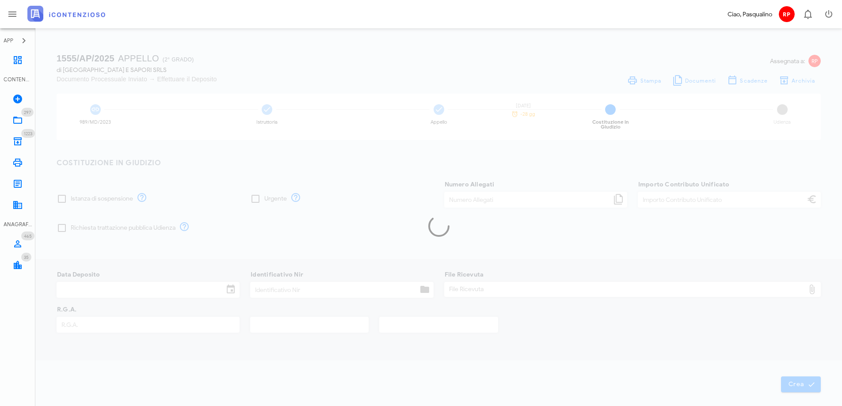
type input "120,00"
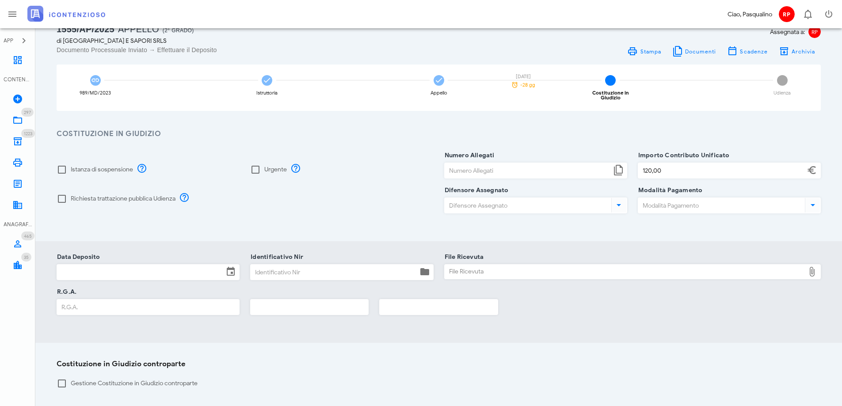
scroll to position [116, 0]
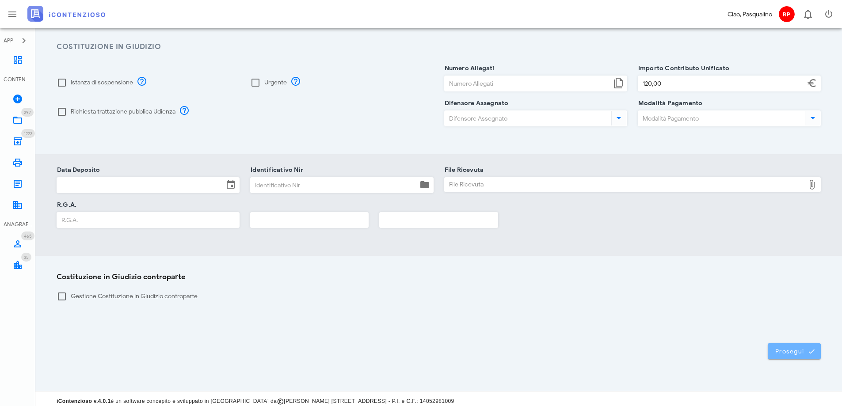
click at [785, 347] on span "Prosegui" at bounding box center [794, 351] width 39 height 8
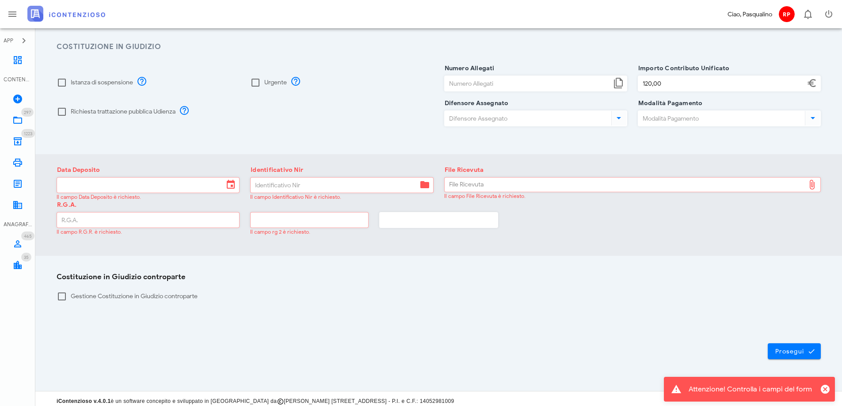
drag, startPoint x: 534, startPoint y: 238, endPoint x: 562, endPoint y: 239, distance: 28.3
click at [535, 241] on div "Data Deposito Il campo Data Deposito è richiesto. Identificativo Nir Il campo I…" at bounding box center [438, 205] width 807 height 102
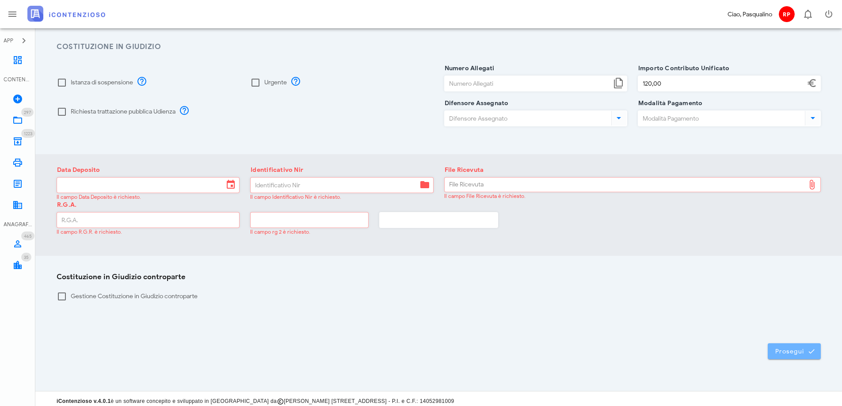
click at [788, 347] on span "Prosegui" at bounding box center [794, 351] width 39 height 8
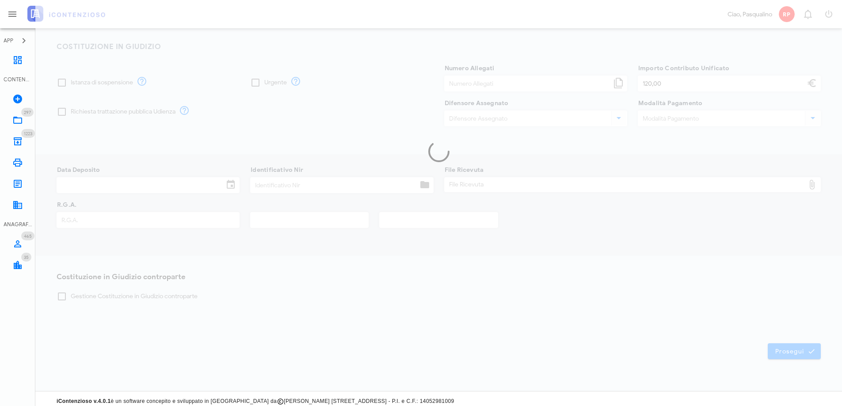
scroll to position [0, 0]
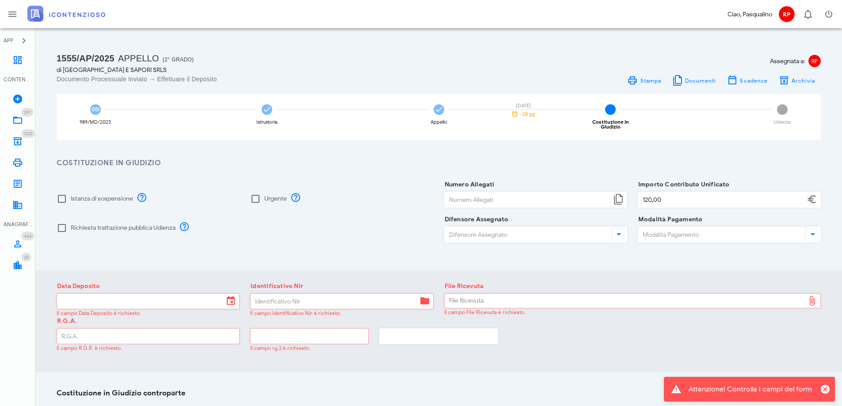
click at [615, 339] on div "R.G.A. Il campo R.G.R. è richiesto. Il campo rg 2 è richiesto." at bounding box center [438, 338] width 775 height 35
click at [332, 225] on div "Richiesta trattazione pubblica Udienza" at bounding box center [245, 228] width 388 height 29
